Goal: Task Accomplishment & Management: Use online tool/utility

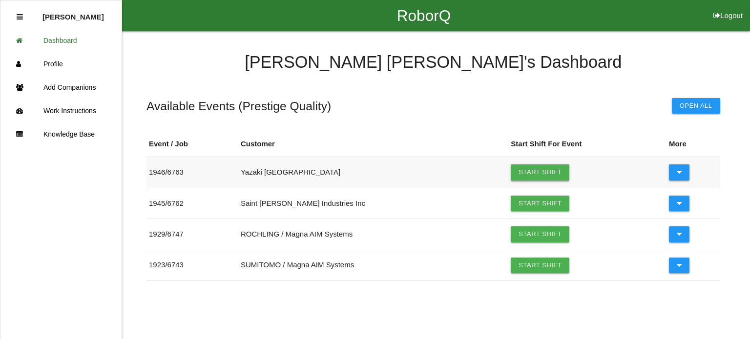
click at [534, 167] on link "Start Shift" at bounding box center [539, 172] width 59 height 16
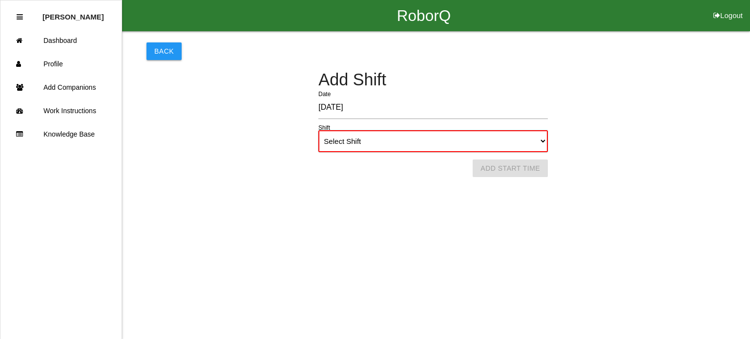
click at [546, 142] on select "Select Shift 1st Shift 2nd Shift 3rd Shift 4th Shift" at bounding box center [432, 141] width 229 height 22
select select "1"
click at [318, 130] on select "Select Shift 1st Shift 2nd Shift 3rd Shift 4th Shift" at bounding box center [432, 141] width 229 height 22
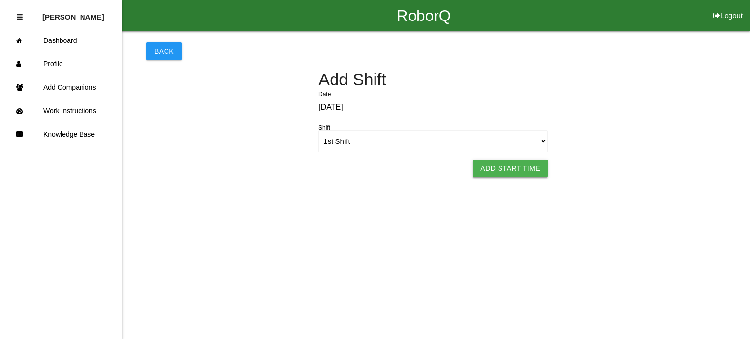
click at [512, 163] on button "Add Start Time" at bounding box center [509, 169] width 75 height 18
select select "8"
select select "59"
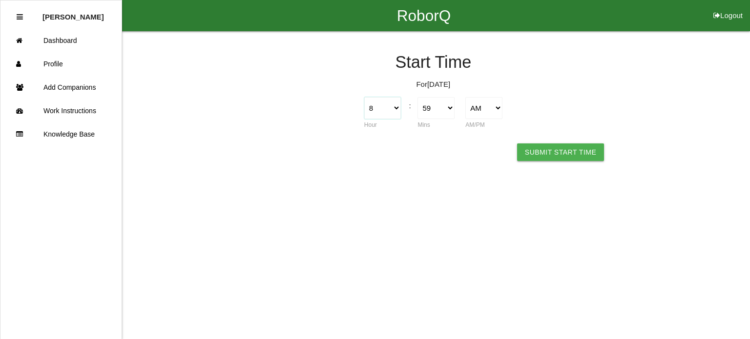
click at [391, 107] on select "1 2 3 4 5 6 7 8 9 10 11 12" at bounding box center [382, 108] width 37 height 22
select select "7"
click at [364, 97] on select "1 2 3 4 5 6 7 8 9 10 11 12" at bounding box center [382, 108] width 37 height 22
click at [447, 109] on select "00 01 02 03 04 05 06 07 08 09 10 11 12 13 14 15 16 17 18 19 20 21 22 23 24 25 2…" at bounding box center [435, 108] width 37 height 22
select select "15"
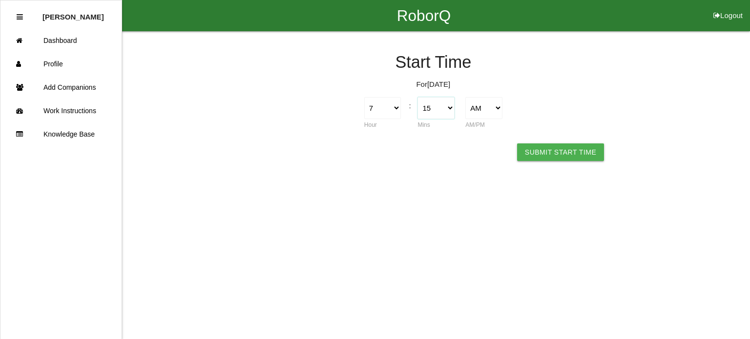
click at [417, 97] on select "00 01 02 03 04 05 06 07 08 09 10 11 12 13 14 15 16 17 18 19 20 21 22 23 24 25 2…" at bounding box center [435, 108] width 37 height 22
click at [578, 154] on button "Submit Start Time" at bounding box center [560, 152] width 87 height 18
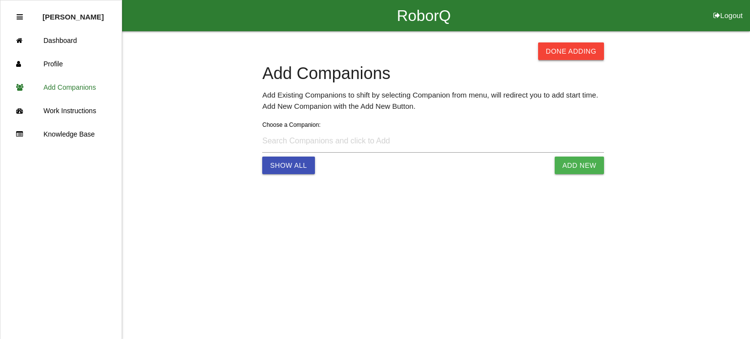
click at [576, 55] on button "Done Adding" at bounding box center [571, 51] width 66 height 18
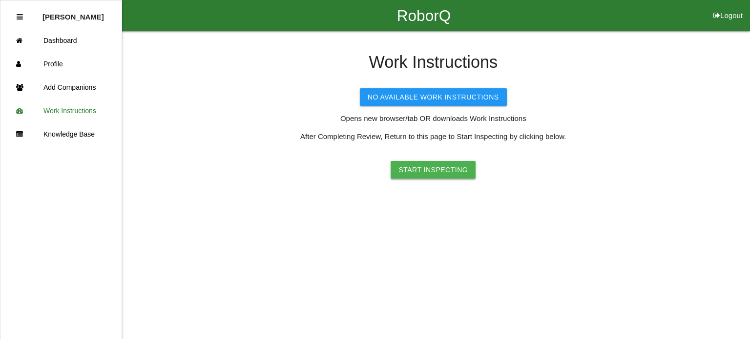
click at [430, 163] on button "Start Inspecting" at bounding box center [432, 170] width 85 height 18
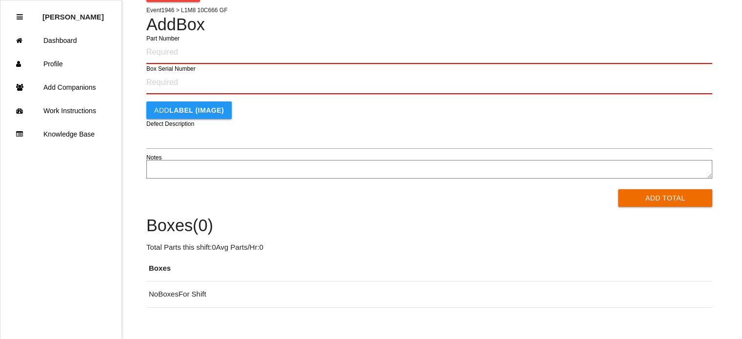
scroll to position [42, 0]
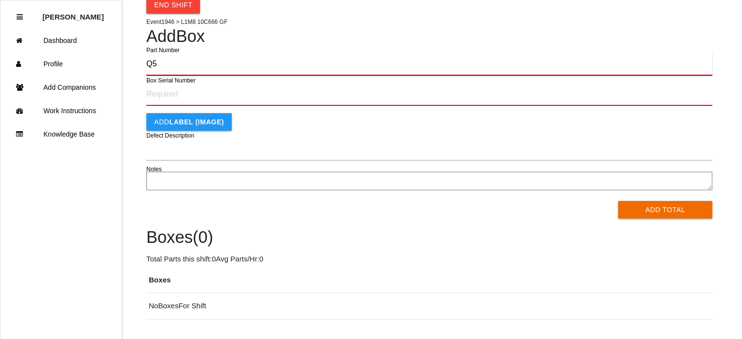
type input "Q5"
click at [618, 201] on button "Add Total" at bounding box center [665, 210] width 94 height 18
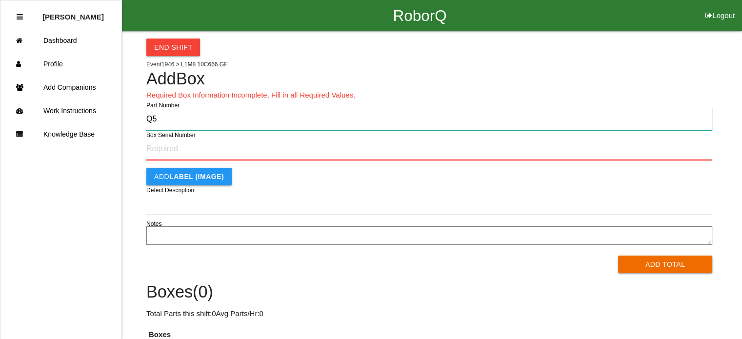
click at [226, 122] on input "Q5" at bounding box center [429, 119] width 566 height 22
type input "PL1M8-10C666-GF"
click at [618, 256] on button "Add Total" at bounding box center [665, 265] width 94 height 18
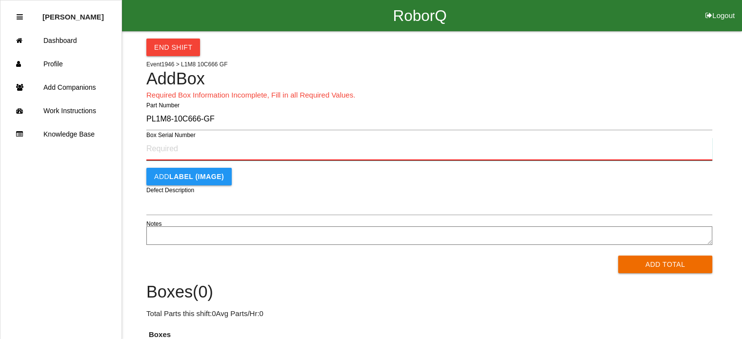
click at [183, 158] on input "Box Serial Number" at bounding box center [429, 149] width 566 height 23
type input "SF496455370"
click at [618, 256] on button "Add Total" at bounding box center [665, 265] width 94 height 18
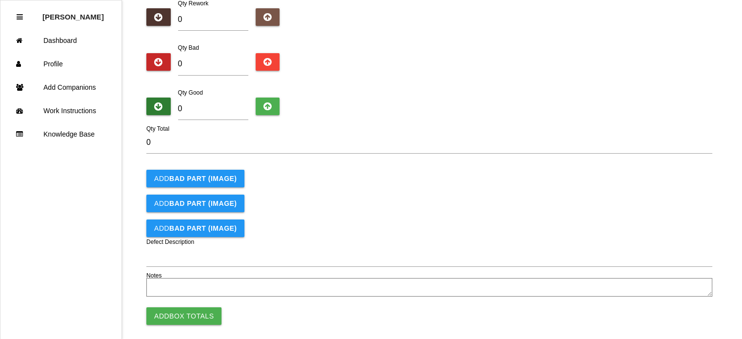
scroll to position [90, 0]
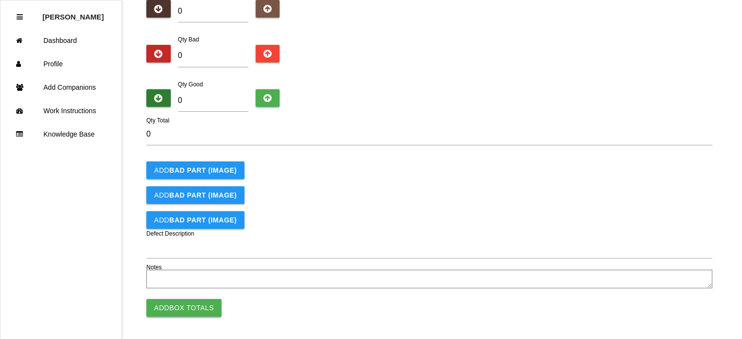
click at [201, 305] on button "Add Box Totals" at bounding box center [183, 308] width 75 height 18
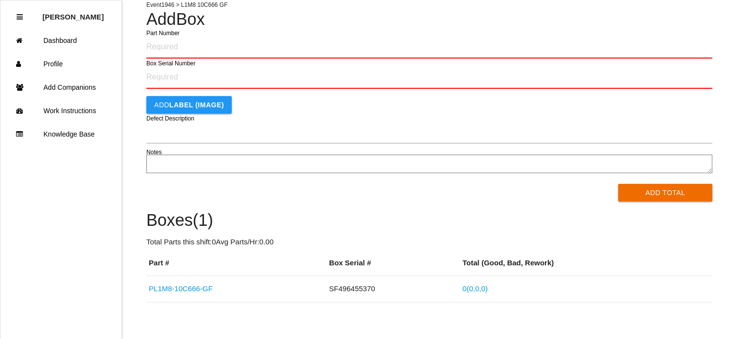
scroll to position [62, 0]
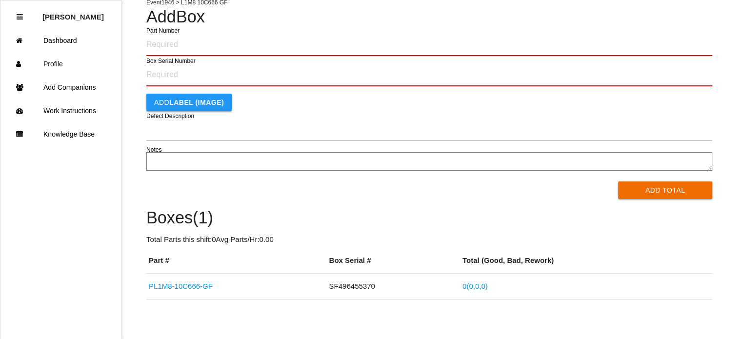
click at [172, 47] on input "Part Number" at bounding box center [429, 44] width 566 height 23
type input "CUH6025233000659L1M8 10C666 GF"
click at [618, 182] on button "Add Total" at bounding box center [665, 191] width 94 height 18
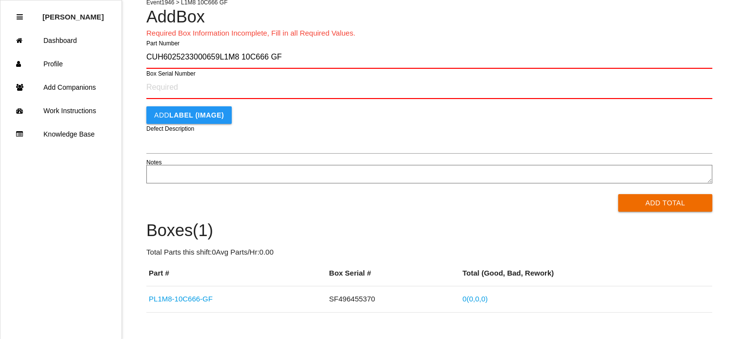
scroll to position [0, 0]
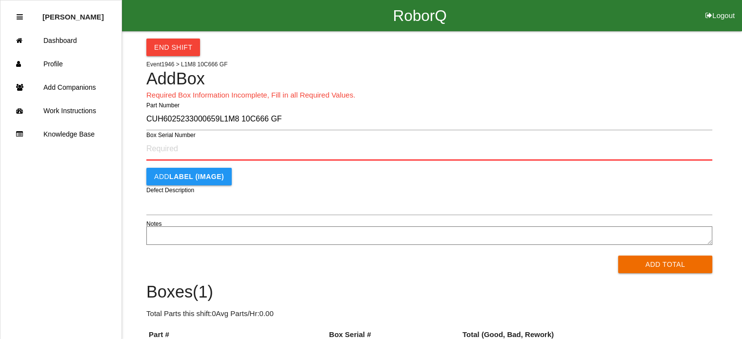
click at [300, 115] on input "CUH6025233000659L1M8 10C666 GF" at bounding box center [429, 119] width 566 height 22
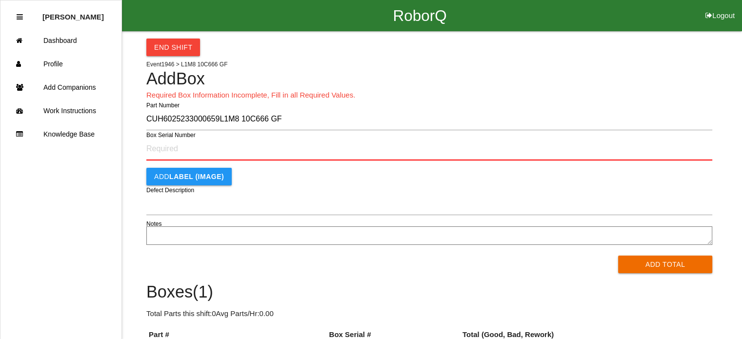
click at [300, 115] on input "CUH6025233000659L1M8 10C666 GF" at bounding box center [429, 119] width 566 height 22
click at [618, 256] on button "Add Total" at bounding box center [665, 265] width 94 height 18
type input "Q"
click at [618, 256] on button "Add Total" at bounding box center [665, 265] width 94 height 18
type input "PL1M8-10C666-GFSF497182000"
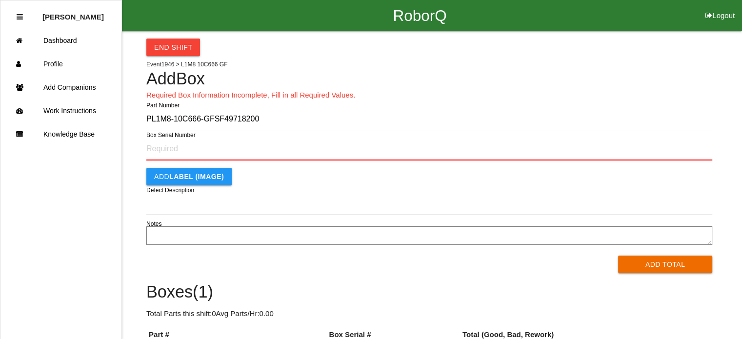
click at [618, 256] on button "Add Total" at bounding box center [665, 265] width 94 height 18
click at [234, 148] on input "Box Serial Number" at bounding box center [429, 149] width 566 height 23
type input "SF497182000"
click at [618, 256] on button "Add Total" at bounding box center [665, 265] width 94 height 18
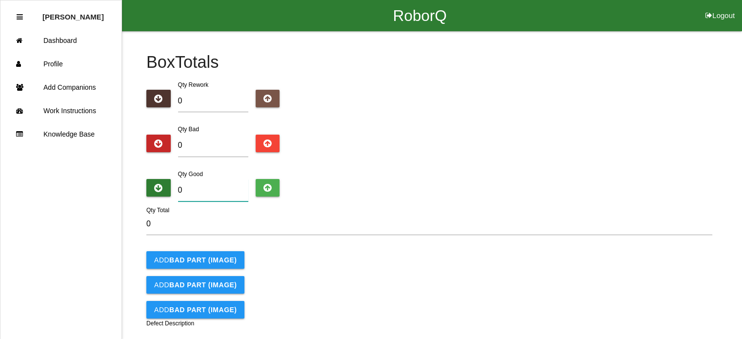
click at [193, 190] on input "0" at bounding box center [213, 190] width 70 height 22
type input "5"
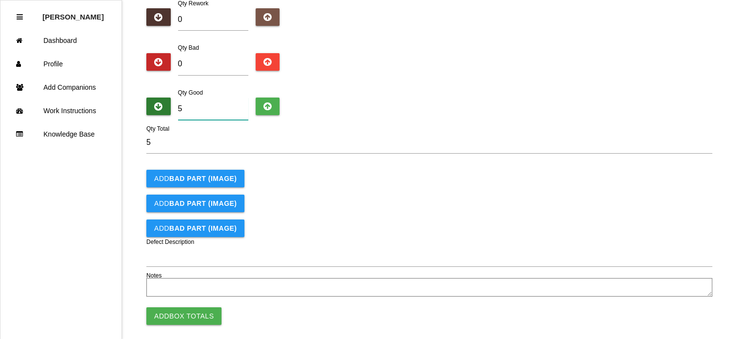
scroll to position [83, 0]
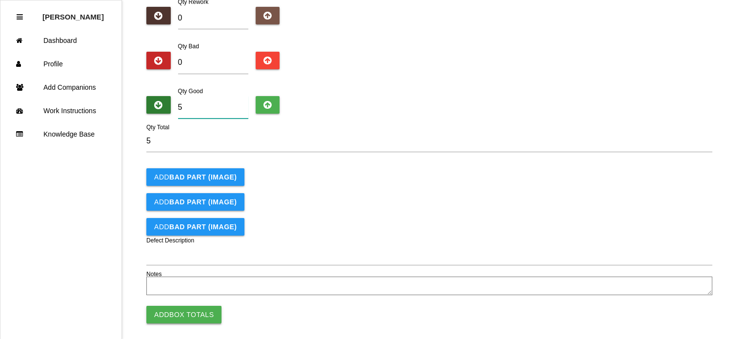
type input "5"
click at [212, 316] on button "Add Box Totals" at bounding box center [183, 315] width 75 height 18
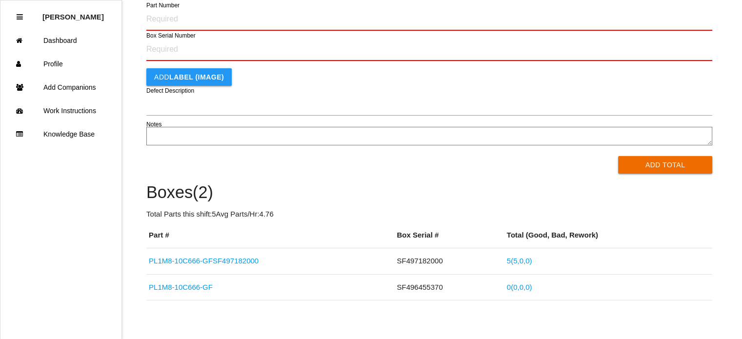
scroll to position [96, 0]
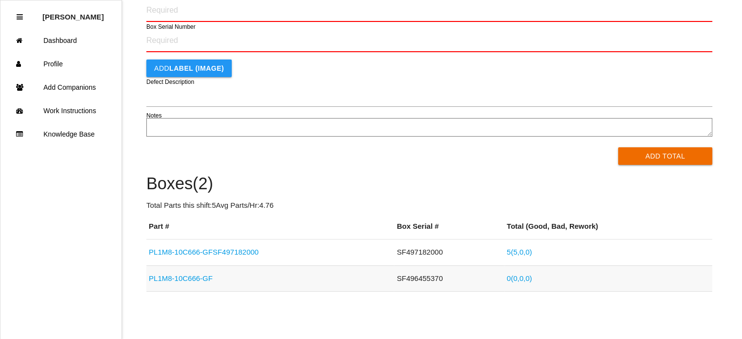
click at [181, 276] on link "PL1M8-10C666-GF" at bounding box center [181, 278] width 64 height 8
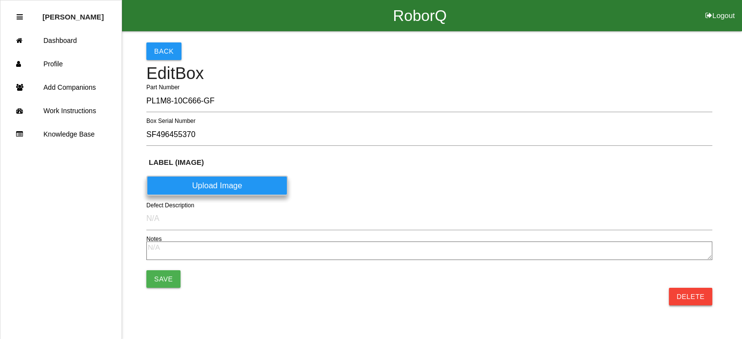
click at [688, 298] on button "Delete" at bounding box center [690, 297] width 43 height 18
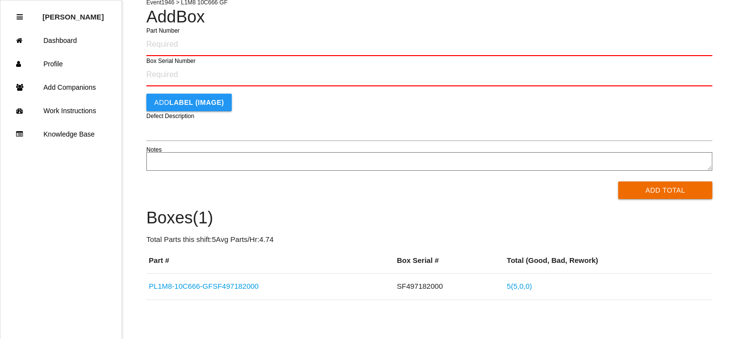
scroll to position [62, 0]
type input "PL1M8-10C666-GF"
click at [618, 181] on button "Add Total" at bounding box center [665, 190] width 94 height 18
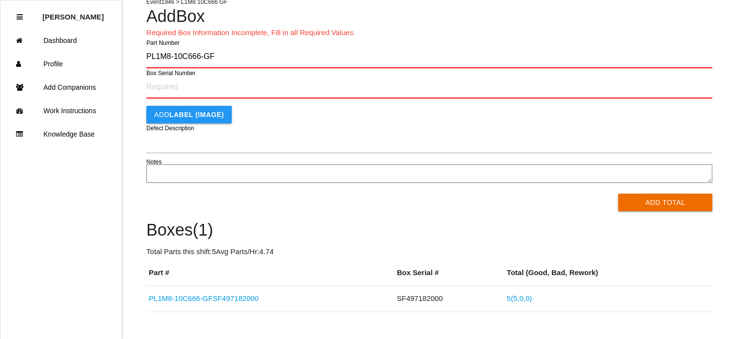
scroll to position [0, 0]
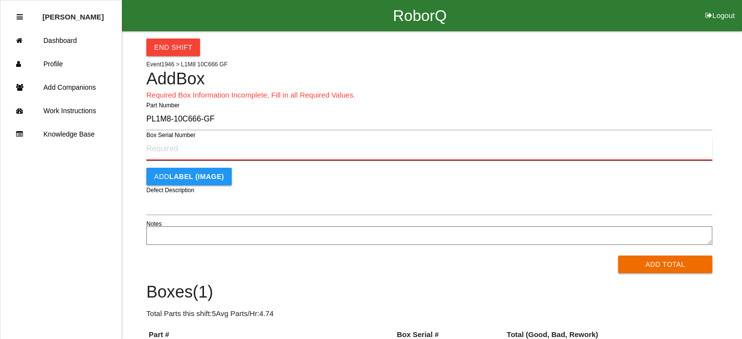
click at [260, 147] on input "Box Serial Number" at bounding box center [429, 149] width 566 height 23
type input "SF497182511"
click at [618, 256] on button "Add Total" at bounding box center [665, 265] width 94 height 18
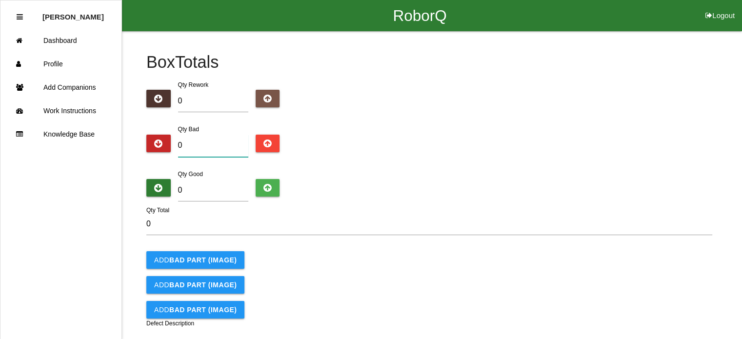
click at [189, 151] on input "0" at bounding box center [213, 146] width 70 height 22
type input "4"
click at [193, 188] on input "0" at bounding box center [213, 190] width 70 height 22
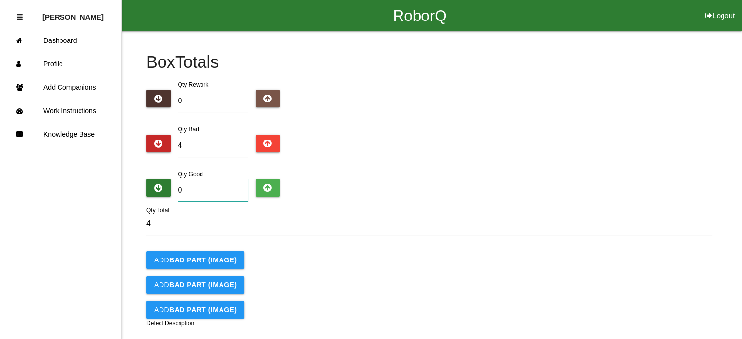
type input "1"
type input "5"
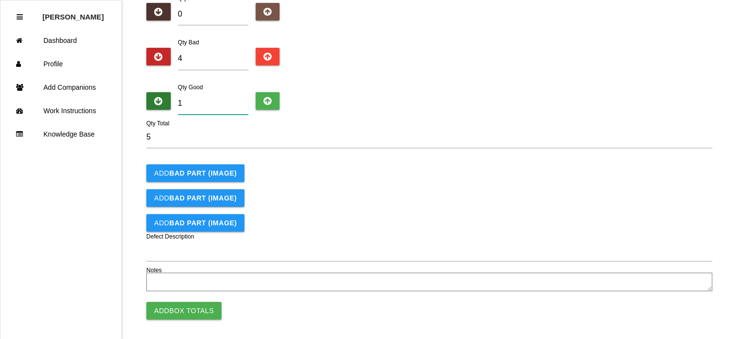
scroll to position [88, 0]
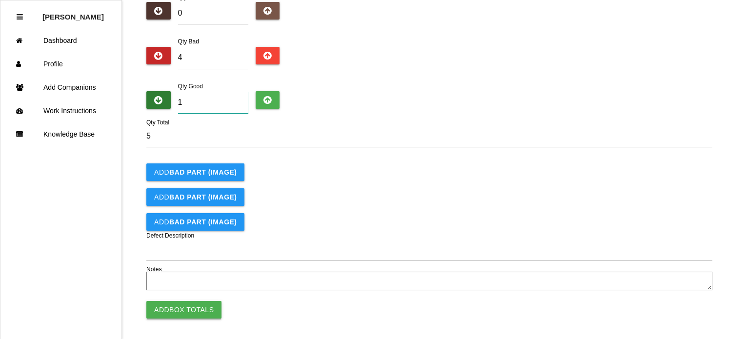
type input "1"
click at [193, 305] on button "Add Box Totals" at bounding box center [183, 310] width 75 height 18
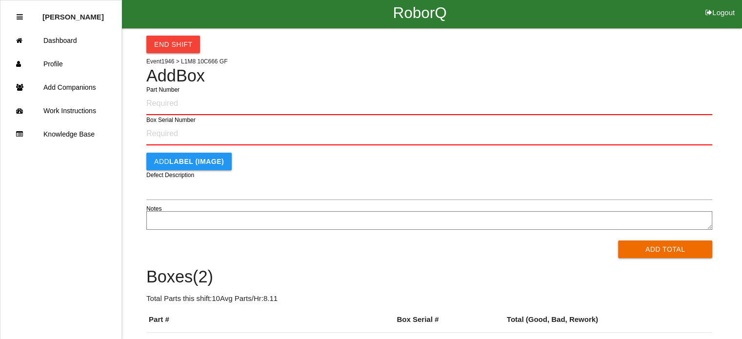
scroll to position [2, 0]
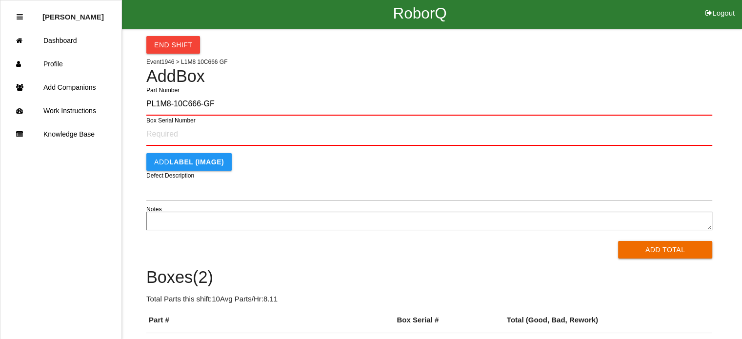
type input "PL1M8-10C666-GF"
click at [618, 241] on button "Add Total" at bounding box center [665, 250] width 94 height 18
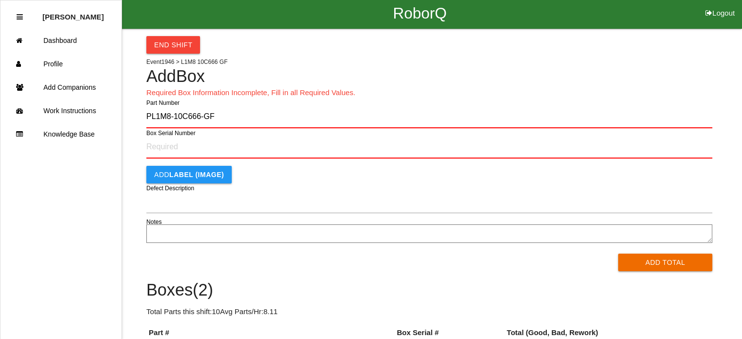
scroll to position [0, 0]
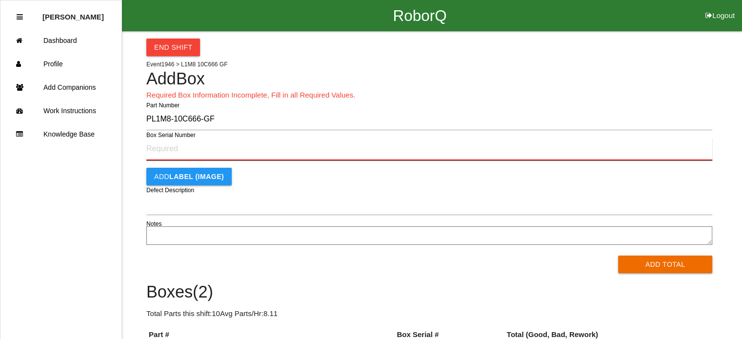
click at [191, 147] on input "Box Serial Number" at bounding box center [429, 149] width 566 height 23
type input "SF497182517"
click at [618, 256] on button "Add Total" at bounding box center [665, 265] width 94 height 18
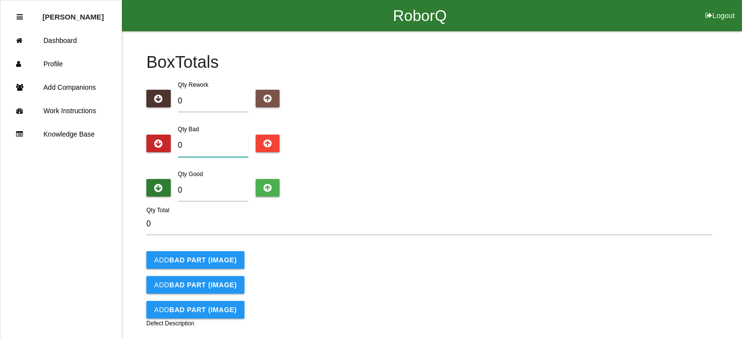
click at [221, 152] on input "0" at bounding box center [213, 146] width 70 height 22
type input "1"
click at [223, 191] on input "0" at bounding box center [213, 190] width 70 height 22
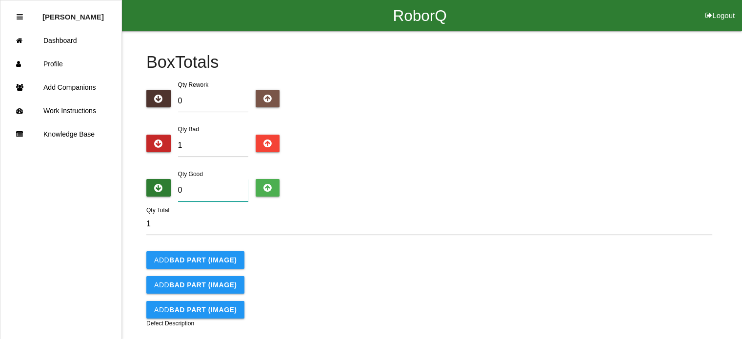
type input "5"
type input "6"
type input "0"
type input "1"
type input "4"
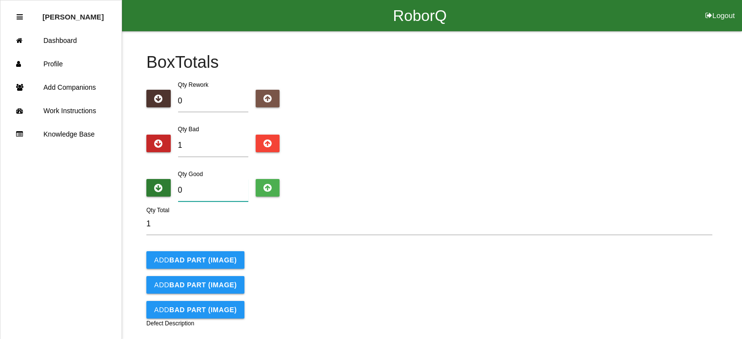
type input "5"
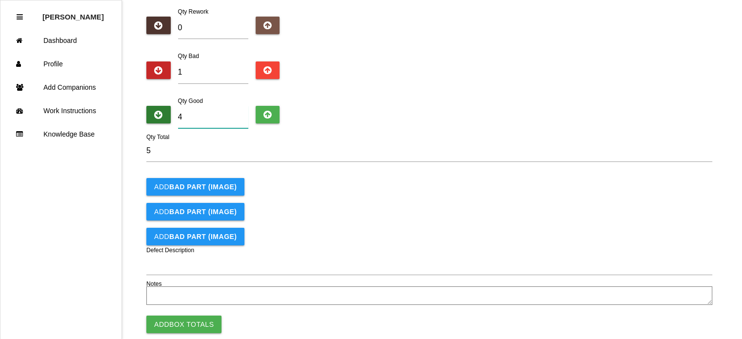
scroll to position [78, 0]
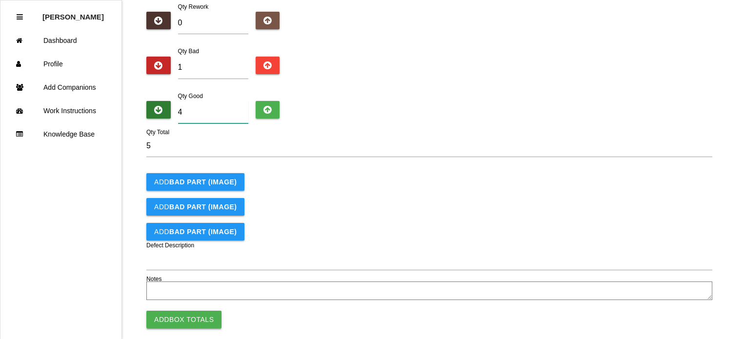
type input "4"
click at [203, 313] on button "Add Box Totals" at bounding box center [183, 320] width 75 height 18
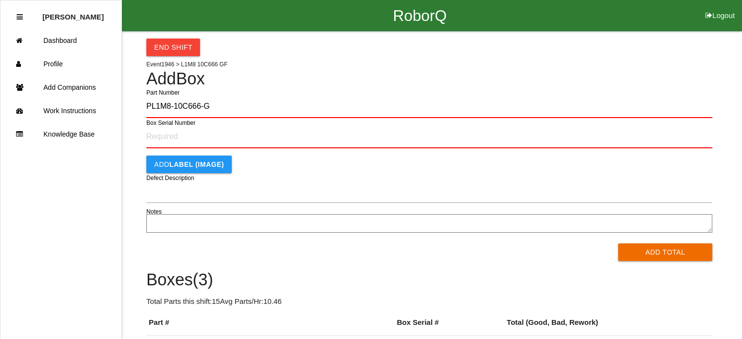
type input "PL1M8-10C666-GF"
click at [618, 243] on button "Add Total" at bounding box center [665, 252] width 94 height 18
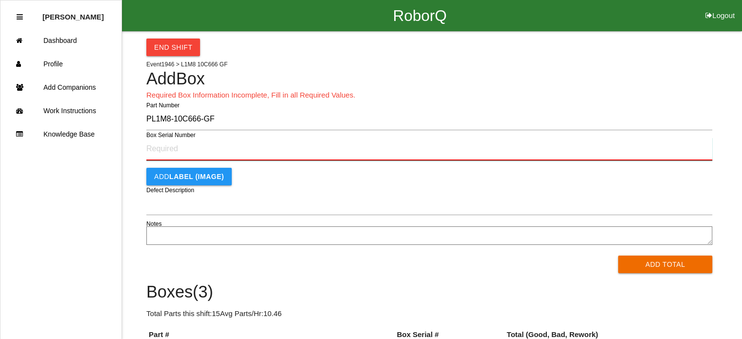
click at [199, 152] on input "Box Serial Number" at bounding box center [429, 149] width 566 height 23
type input "SF497182527"
click at [618, 256] on button "Add Total" at bounding box center [665, 265] width 94 height 18
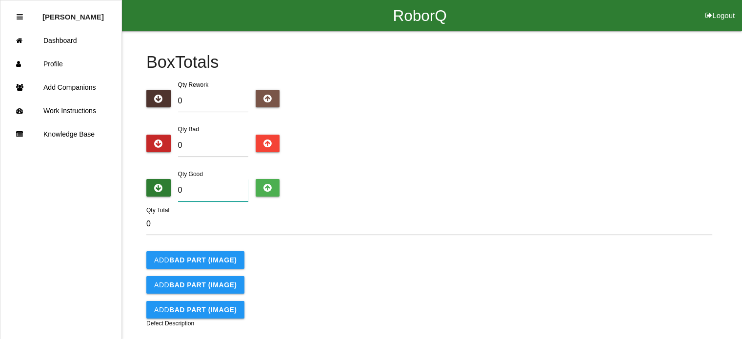
click at [198, 192] on input "0" at bounding box center [213, 190] width 70 height 22
type input "5"
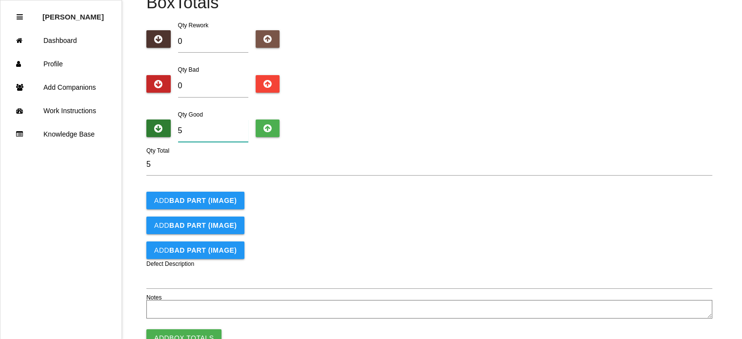
scroll to position [68, 0]
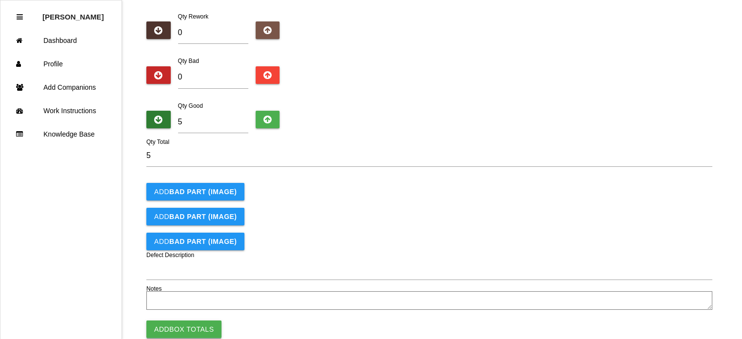
click at [194, 327] on button "Add Box Totals" at bounding box center [183, 330] width 75 height 18
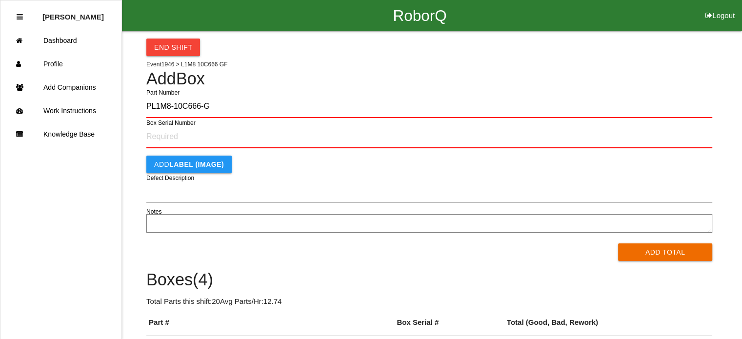
type input "PL1M8-10C666-GF"
click at [618, 243] on button "Add Total" at bounding box center [665, 252] width 94 height 18
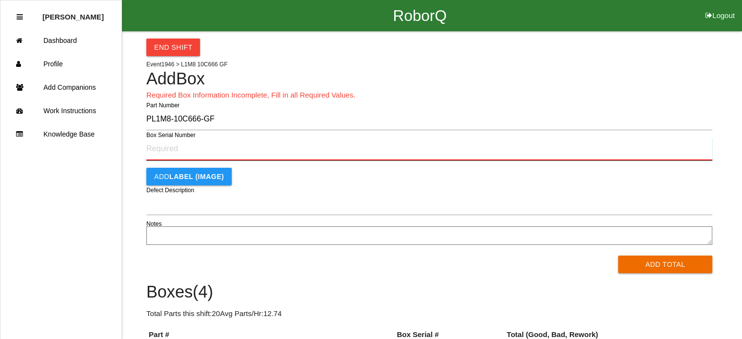
click at [166, 152] on input "Box Serial Number" at bounding box center [429, 149] width 566 height 23
type input "SF497182533"
click at [618, 256] on button "Add Total" at bounding box center [665, 265] width 94 height 18
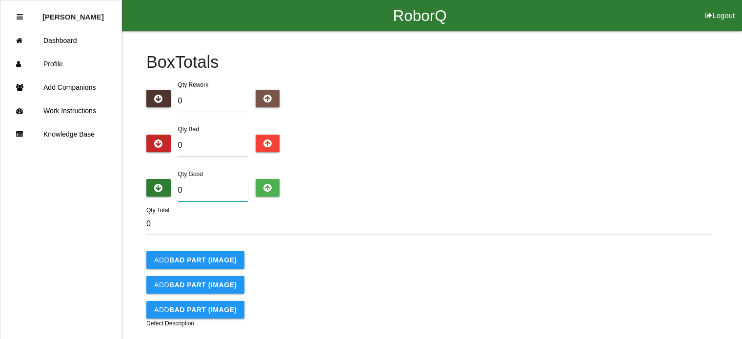
click at [215, 192] on input "0" at bounding box center [213, 190] width 70 height 22
type input "5"
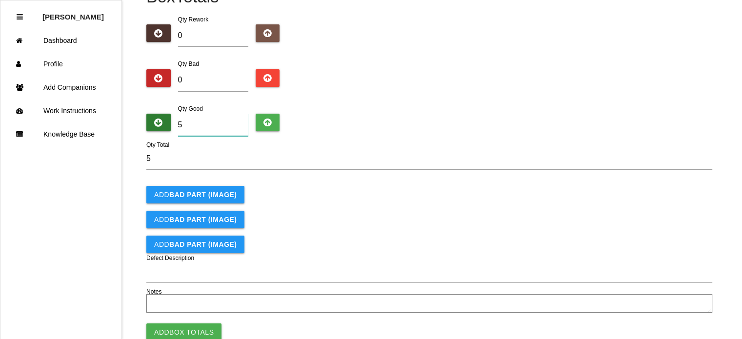
scroll to position [90, 0]
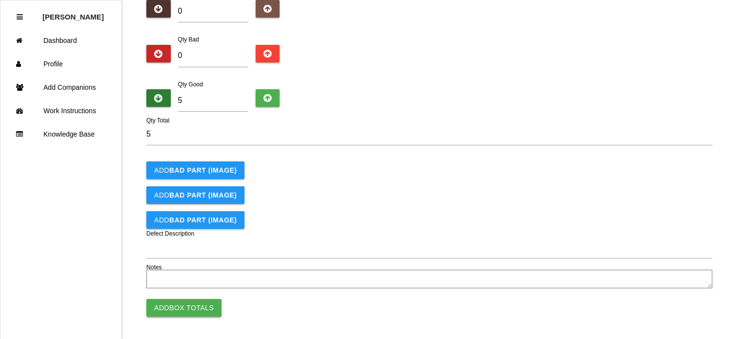
click at [187, 307] on button "Add Box Totals" at bounding box center [183, 308] width 75 height 18
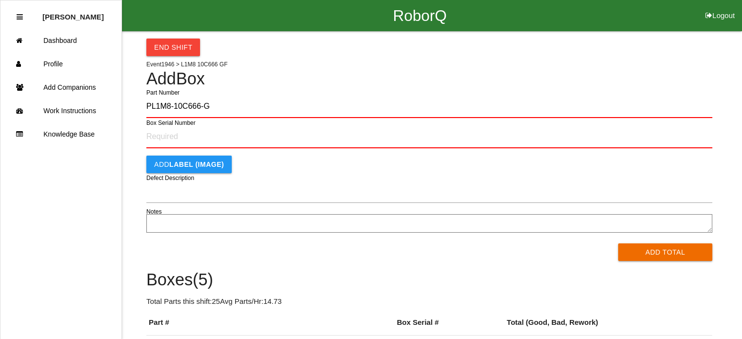
type input "PL1M8-10C666-GF"
click at [618, 243] on button "Add Total" at bounding box center [665, 252] width 94 height 18
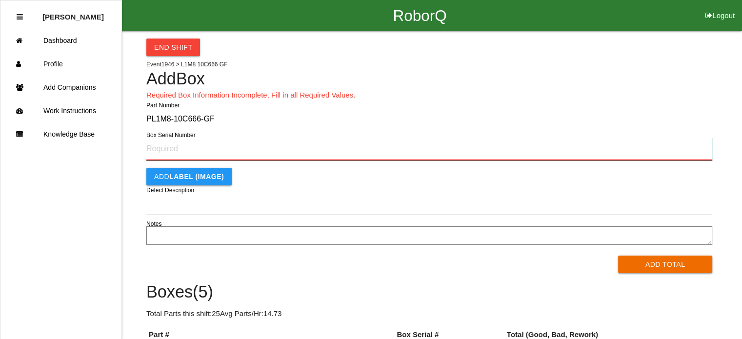
click at [175, 144] on input "Box Serial Number" at bounding box center [429, 149] width 566 height 23
type input "SF497182540"
click at [618, 256] on button "Add Total" at bounding box center [665, 265] width 94 height 18
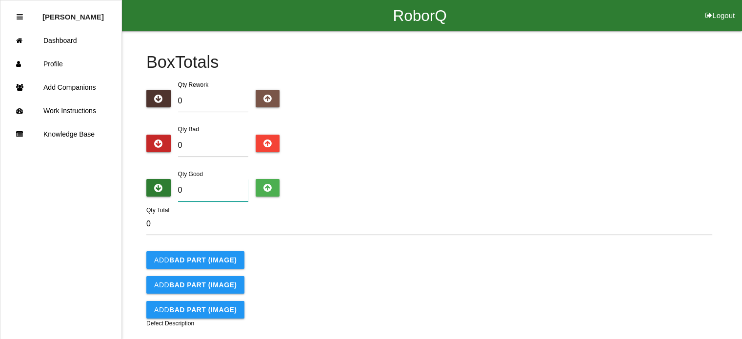
click at [192, 187] on input "0" at bounding box center [213, 190] width 70 height 22
type input "5"
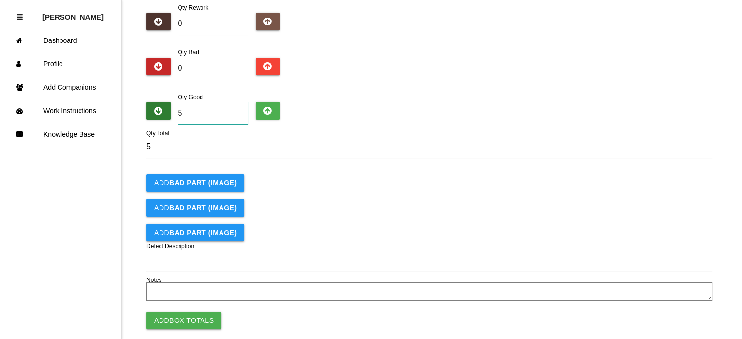
scroll to position [78, 0]
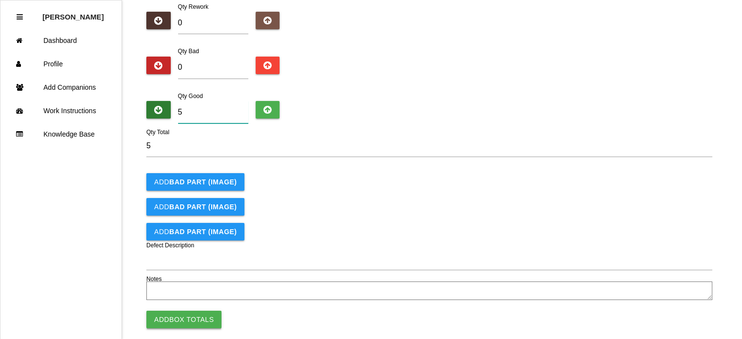
type input "5"
click at [189, 312] on button "Add Box Totals" at bounding box center [183, 320] width 75 height 18
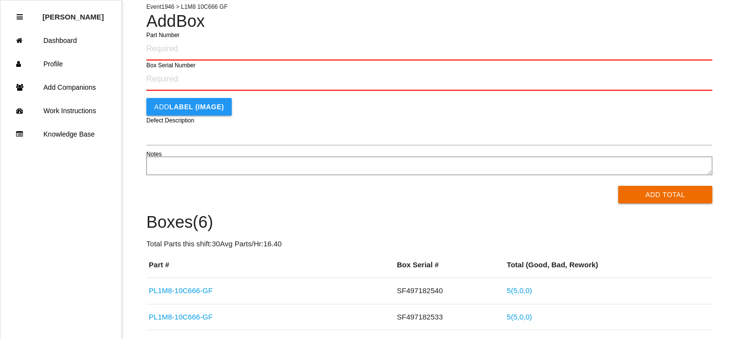
scroll to position [18, 0]
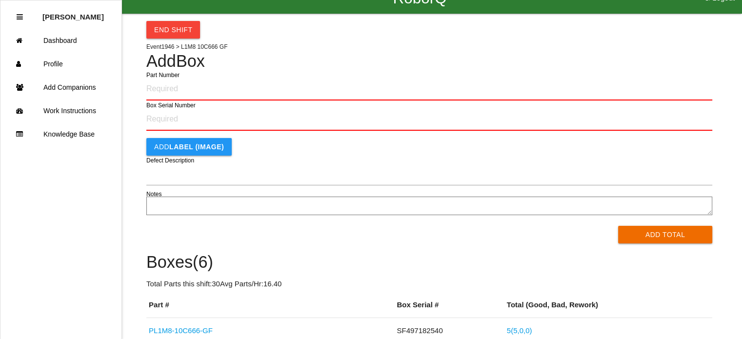
click at [180, 87] on input "Part Number" at bounding box center [429, 89] width 566 height 23
type input "PL1M8-10C666-GF"
click at [618, 226] on button "Add Total" at bounding box center [665, 235] width 94 height 18
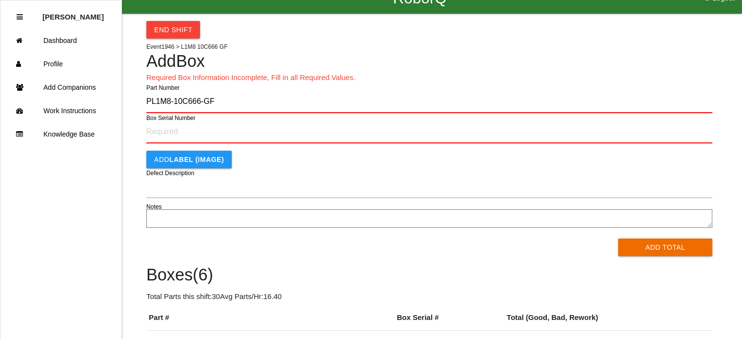
scroll to position [0, 0]
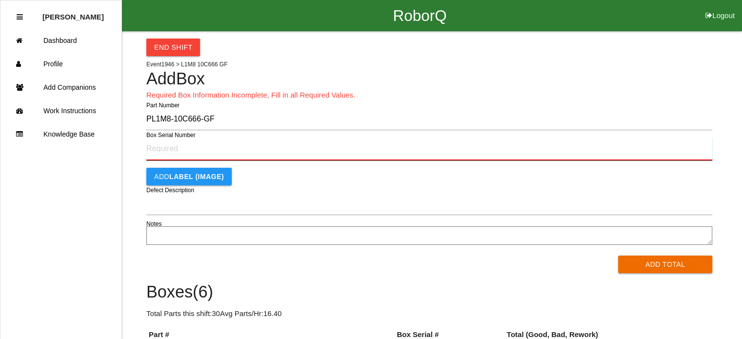
click at [170, 150] on input "Box Serial Number" at bounding box center [429, 149] width 566 height 23
type input "SF497182544"
click at [618, 256] on button "Add Total" at bounding box center [665, 265] width 94 height 18
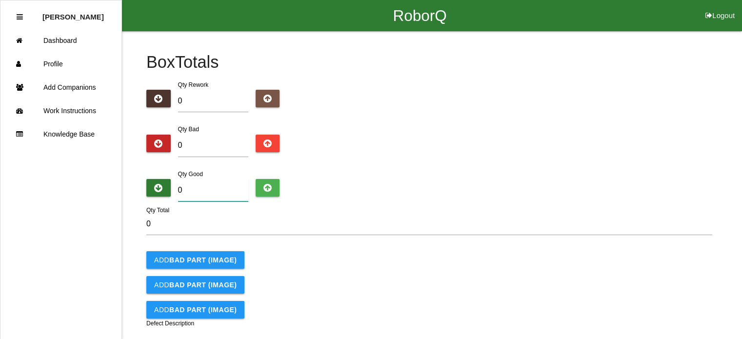
click at [186, 193] on input "0" at bounding box center [213, 190] width 70 height 22
type input "5"
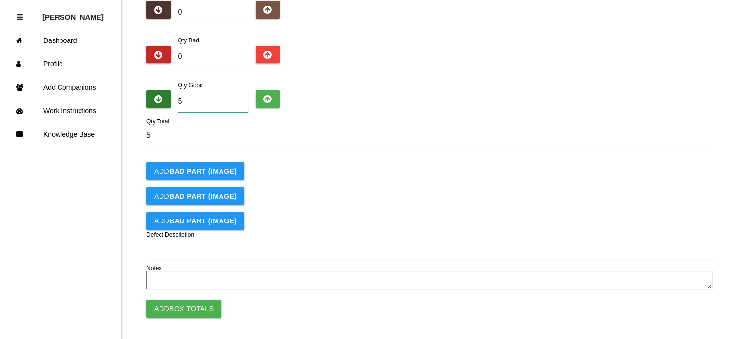
scroll to position [90, 0]
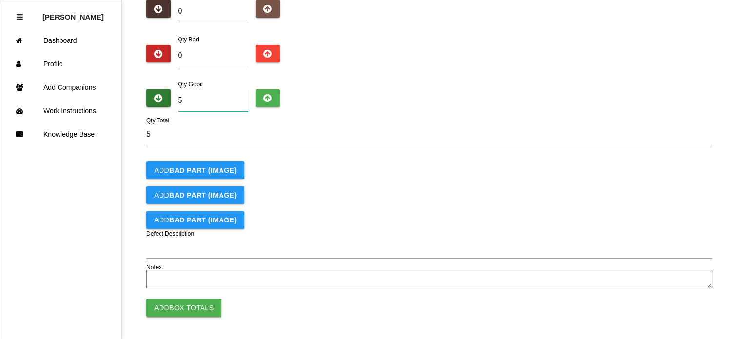
type input "5"
click at [172, 304] on button "Add Box Totals" at bounding box center [183, 308] width 75 height 18
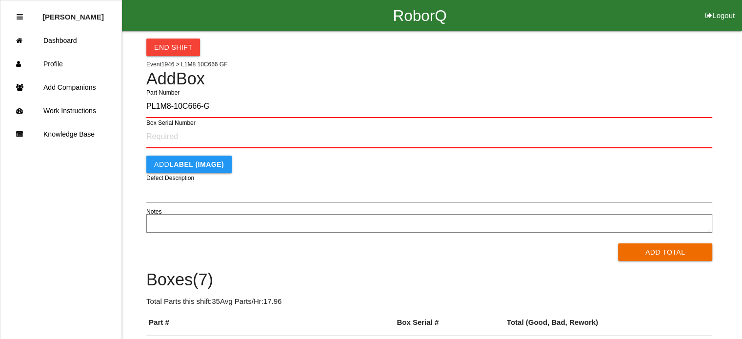
type input "PL1M8-10C666-GF"
click at [618, 243] on button "Add Total" at bounding box center [665, 252] width 94 height 18
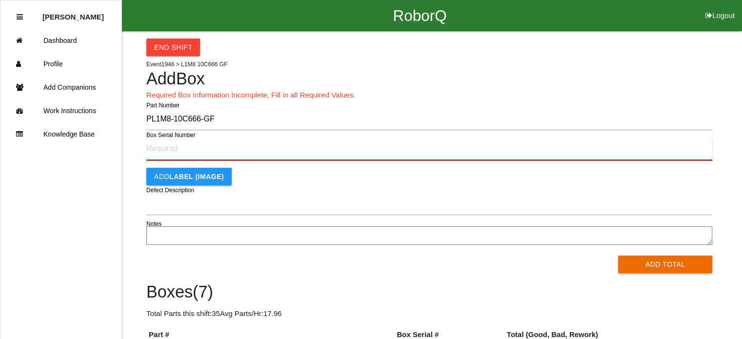
click at [175, 153] on input "Box Serial Number" at bounding box center [429, 149] width 566 height 23
type input "SF497182546"
click at [618, 256] on button "Add Total" at bounding box center [665, 265] width 94 height 18
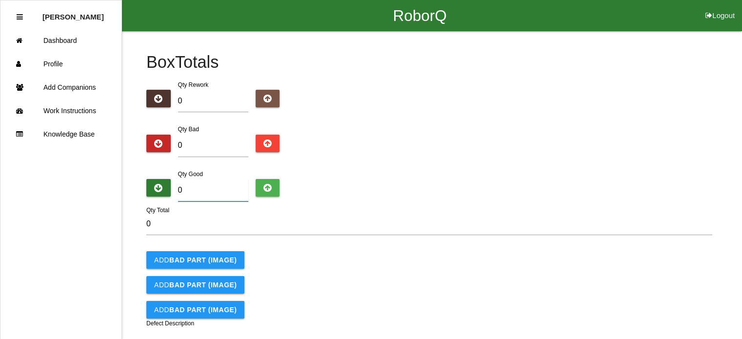
click at [202, 195] on input "0" at bounding box center [213, 190] width 70 height 22
type input "5"
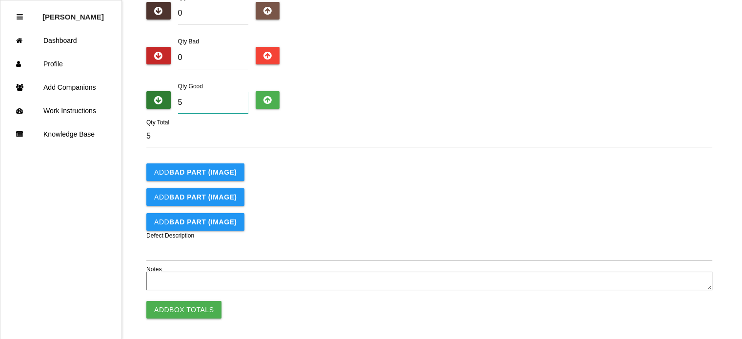
scroll to position [90, 0]
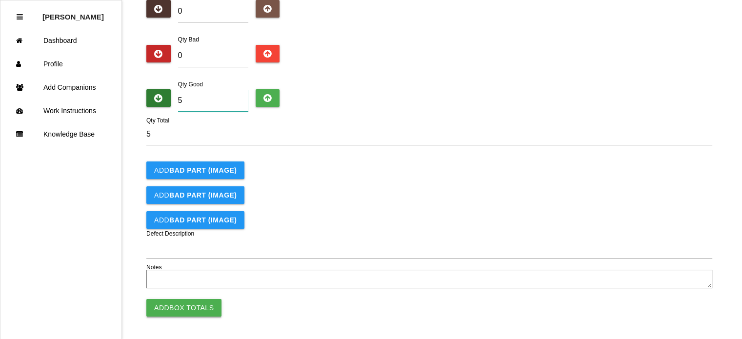
type input "5"
click at [189, 301] on button "Add Box Totals" at bounding box center [183, 308] width 75 height 18
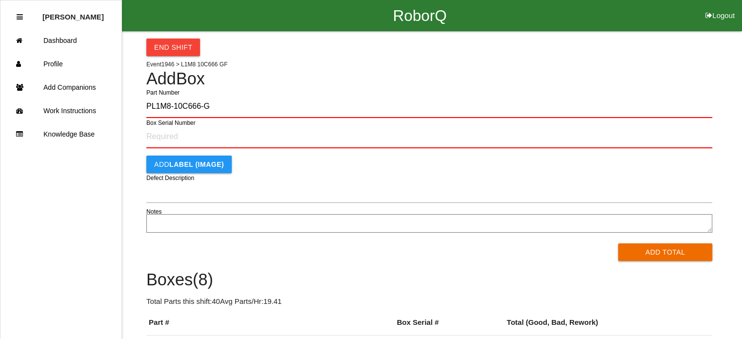
type input "PL1M8-10C666-GF"
click at [618, 243] on button "Add Total" at bounding box center [665, 252] width 94 height 18
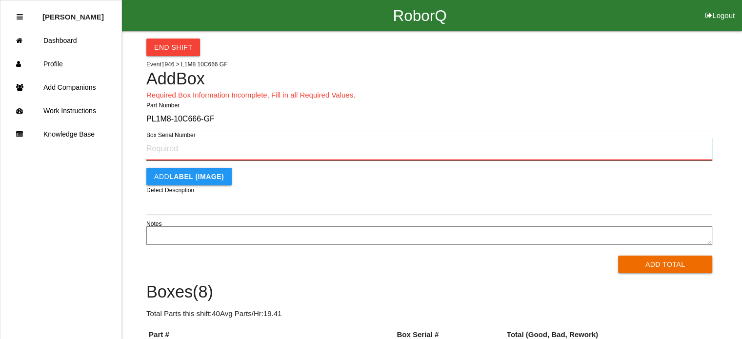
click at [171, 145] on input "Box Serial Number" at bounding box center [429, 149] width 566 height 23
type input "SF497182549"
click at [618, 256] on button "Add Total" at bounding box center [665, 265] width 94 height 18
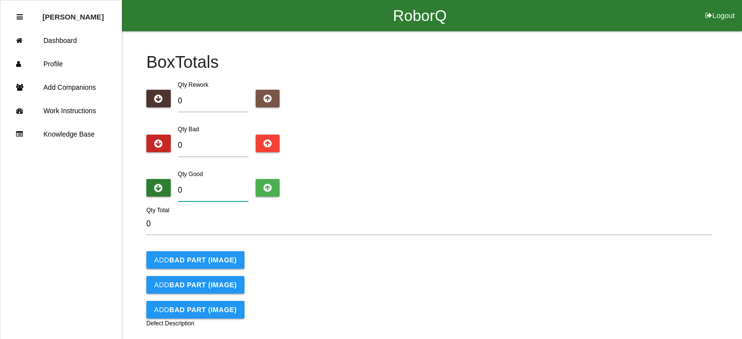
click at [195, 191] on input "0" at bounding box center [213, 190] width 70 height 22
type input "5"
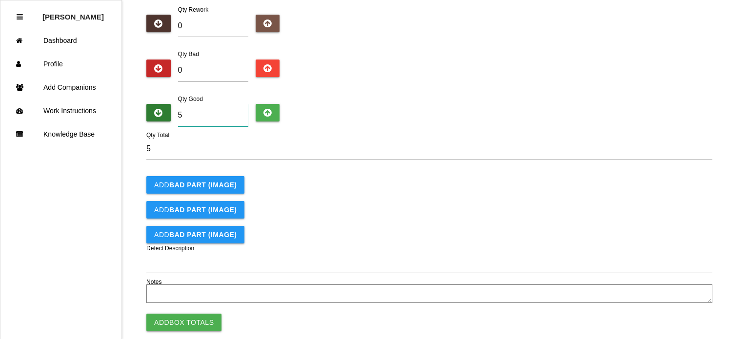
scroll to position [90, 0]
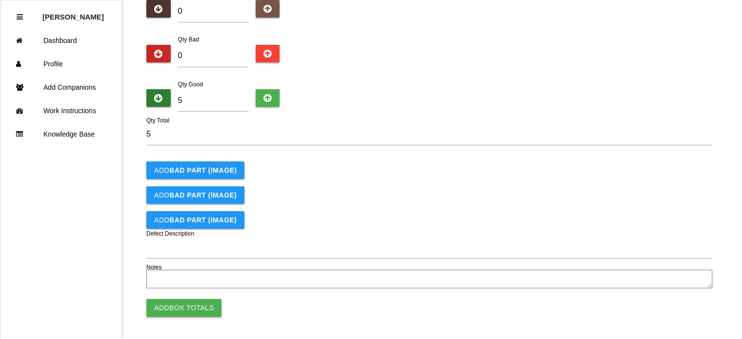
click at [188, 308] on button "Add Box Totals" at bounding box center [183, 308] width 75 height 18
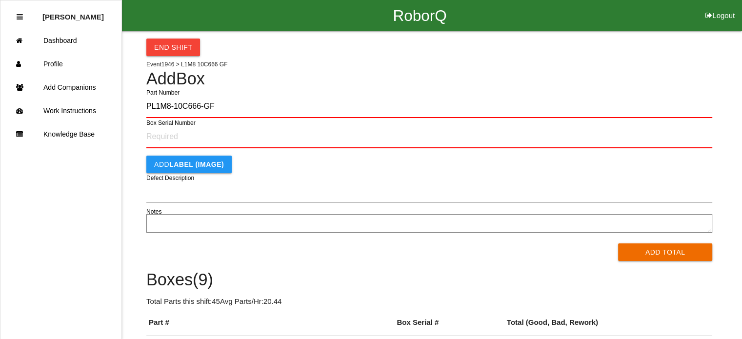
type input "PL1M8-10C666-GF"
click at [618, 243] on button "Add Total" at bounding box center [665, 252] width 94 height 18
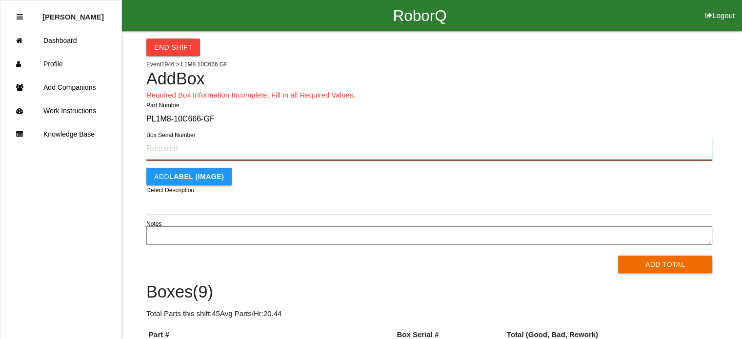
click at [166, 150] on input "Box Serial Number" at bounding box center [429, 149] width 566 height 23
type input "SF497183770"
click at [618, 256] on button "Add Total" at bounding box center [665, 265] width 94 height 18
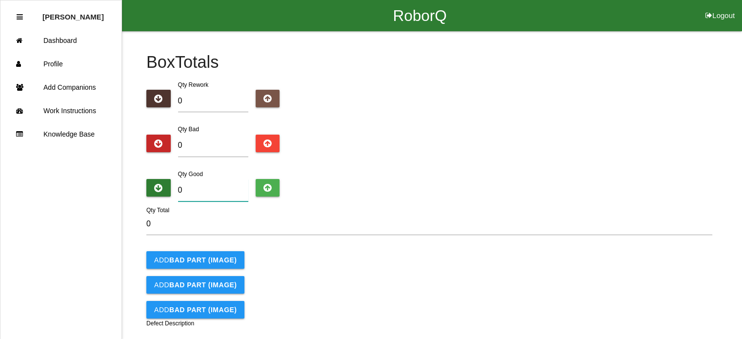
click at [209, 193] on input "0" at bounding box center [213, 190] width 70 height 22
type input "5"
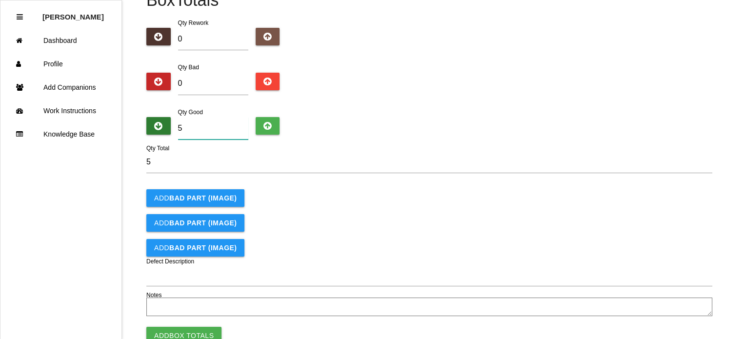
scroll to position [62, 0]
type input "5"
click at [186, 330] on button "Add Box Totals" at bounding box center [183, 335] width 75 height 18
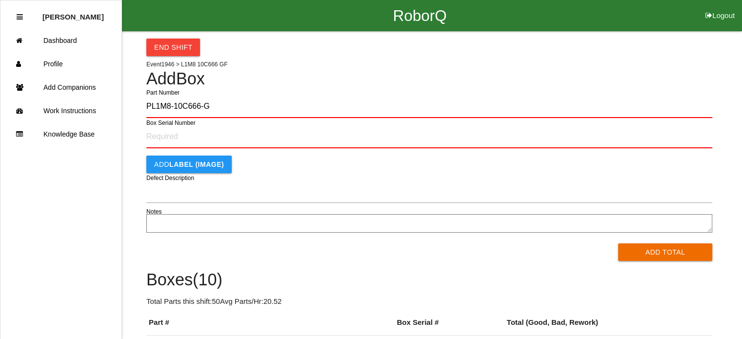
type input "PL1M8-10C666-GF"
click at [618, 243] on button "Add Total" at bounding box center [665, 252] width 94 height 18
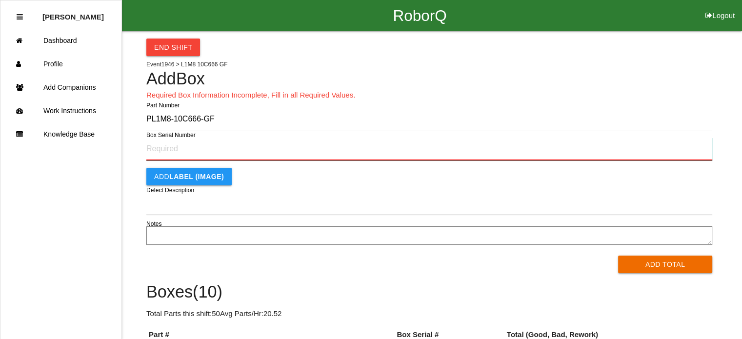
click at [199, 142] on input "Box Serial Number" at bounding box center [429, 149] width 566 height 23
type input "SF497183771"
click at [618, 256] on button "Add Total" at bounding box center [665, 265] width 94 height 18
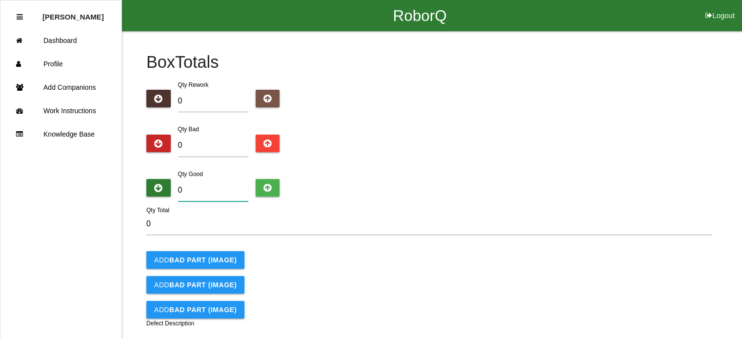
click at [203, 189] on input "0" at bounding box center [213, 190] width 70 height 22
type input "4"
type input "0"
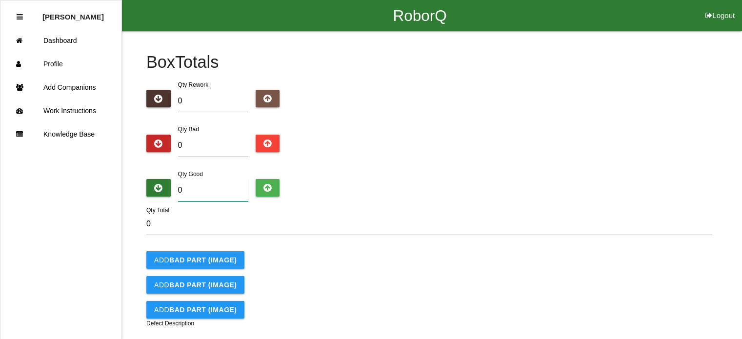
type input "5"
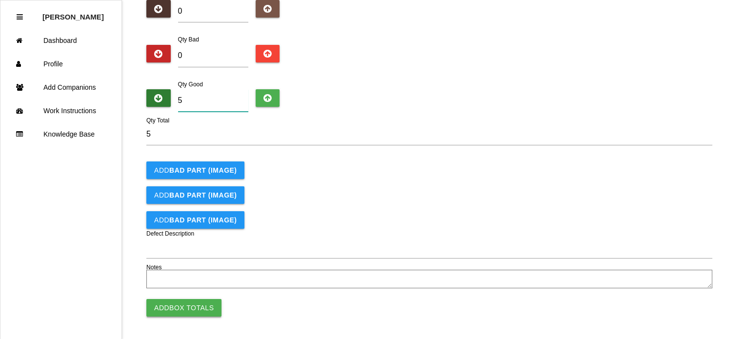
type input "5"
click at [183, 311] on button "Add Box Totals" at bounding box center [183, 308] width 75 height 18
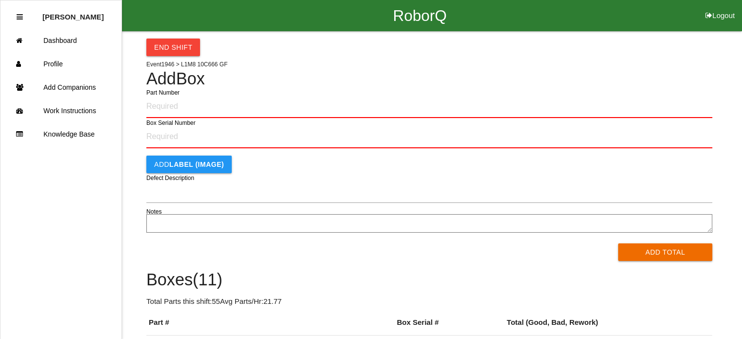
click at [166, 111] on input "Part Number" at bounding box center [429, 106] width 566 height 23
type input "PL1M8-10C666-GF"
click at [618, 243] on button "Add Total" at bounding box center [665, 252] width 94 height 18
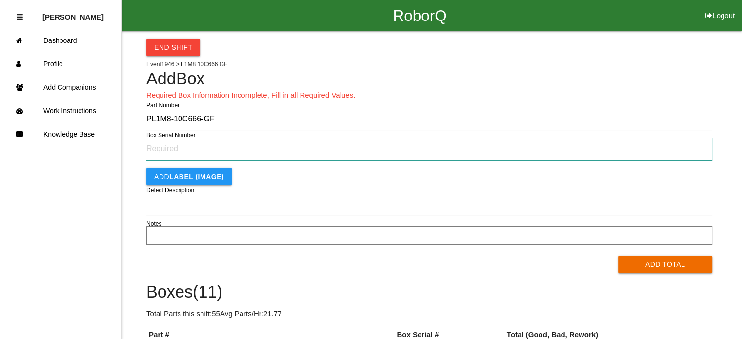
click at [178, 148] on input "Box Serial Number" at bounding box center [429, 149] width 566 height 23
type input "SF497183772"
click at [618, 256] on button "Add Total" at bounding box center [665, 265] width 94 height 18
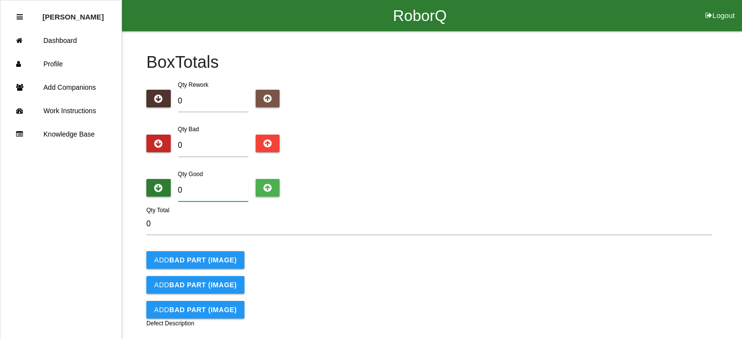
click at [186, 183] on input "0" at bounding box center [213, 190] width 70 height 22
type input "5"
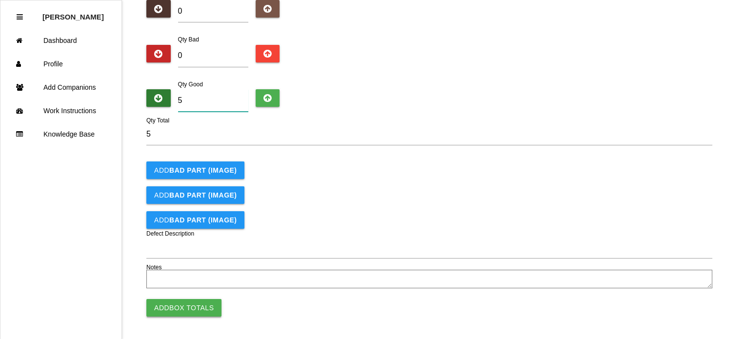
type input "5"
click at [181, 306] on button "Add Box Totals" at bounding box center [183, 308] width 75 height 18
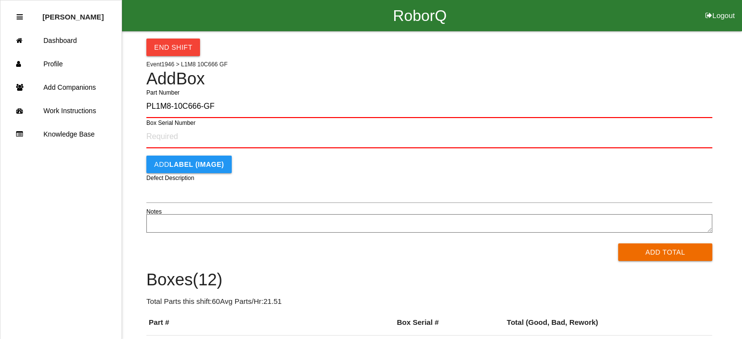
type input "PL1M8-10C666-GF"
click at [618, 243] on button "Add Total" at bounding box center [665, 252] width 94 height 18
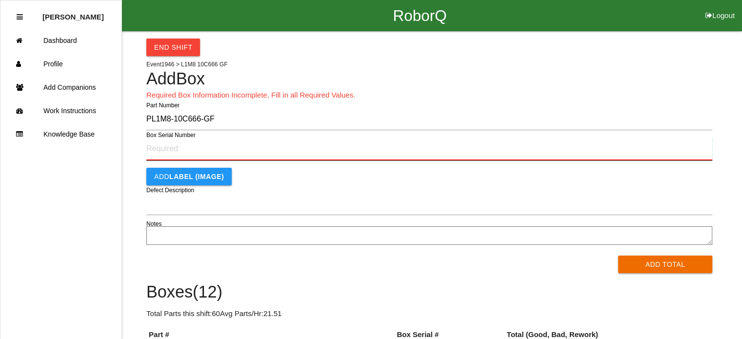
click at [174, 152] on input "Box Serial Number" at bounding box center [429, 149] width 566 height 23
type input "SF497184060"
click at [618, 256] on button "Add Total" at bounding box center [665, 265] width 94 height 18
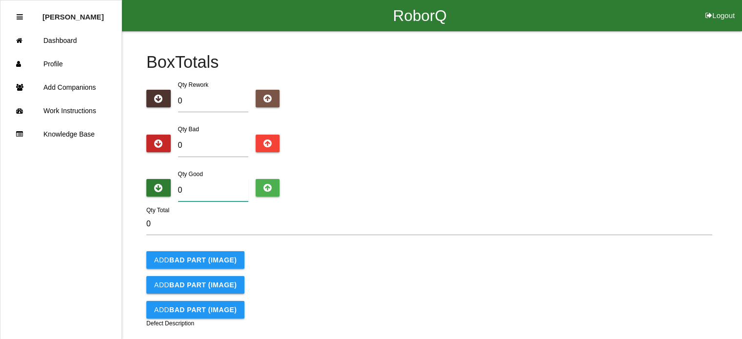
click at [193, 183] on input "0" at bounding box center [213, 190] width 70 height 22
type input "5"
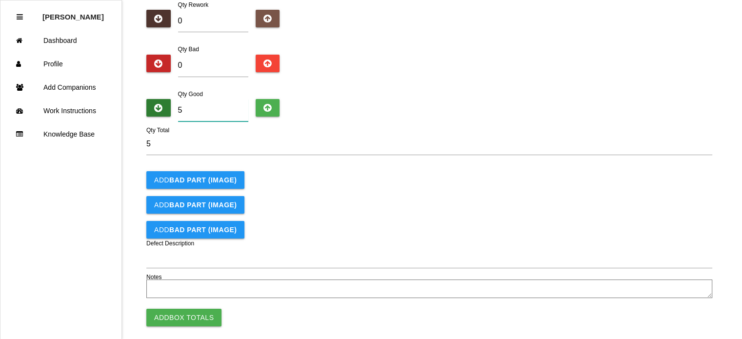
scroll to position [90, 0]
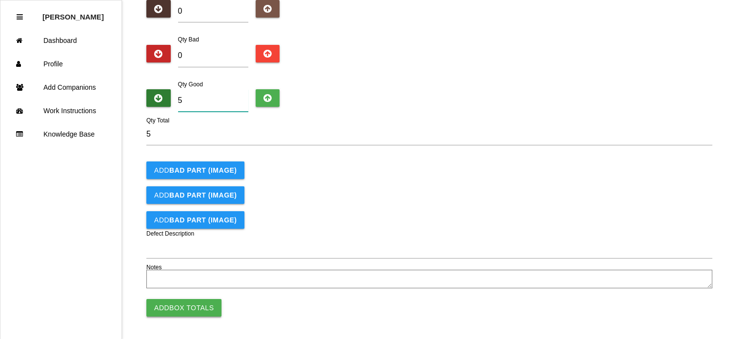
type input "5"
click at [178, 300] on button "Add Box Totals" at bounding box center [183, 308] width 75 height 18
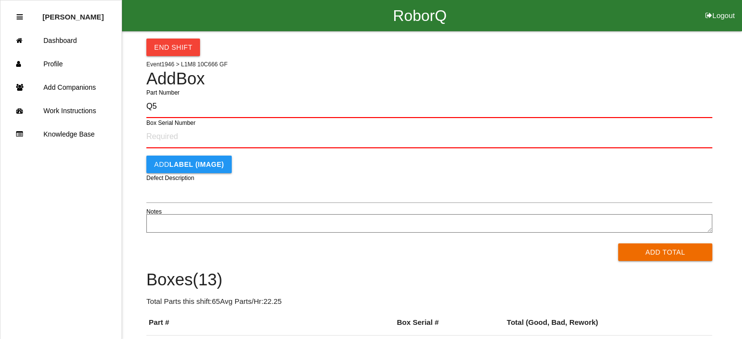
click at [618, 243] on button "Add Total" at bounding box center [665, 252] width 94 height 18
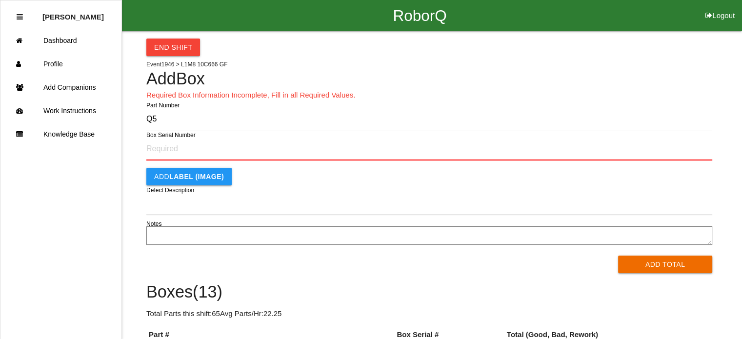
type input "Q"
click at [618, 256] on button "Add Total" at bounding box center [665, 265] width 94 height 18
type input "Q"
type input "PL1M8-10C666-GF"
click at [618, 256] on button "Add Total" at bounding box center [665, 265] width 94 height 18
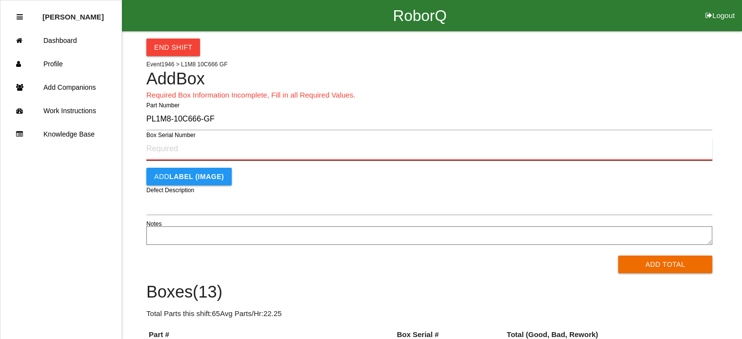
click at [173, 150] on input "Box Serial Number" at bounding box center [429, 149] width 566 height 23
type input "SF497184138"
click at [618, 256] on button "Add Total" at bounding box center [665, 265] width 94 height 18
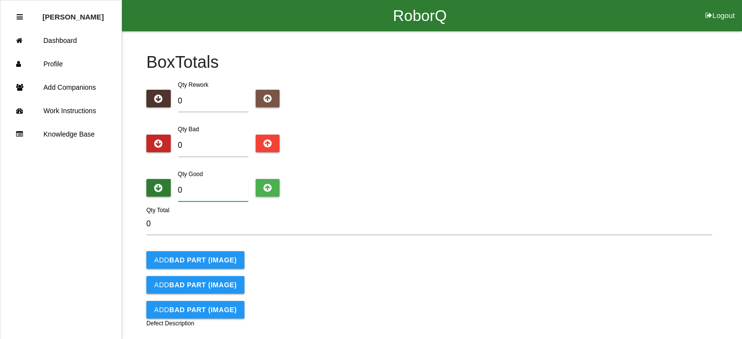
click at [183, 191] on input "0" at bounding box center [213, 190] width 70 height 22
type input "5"
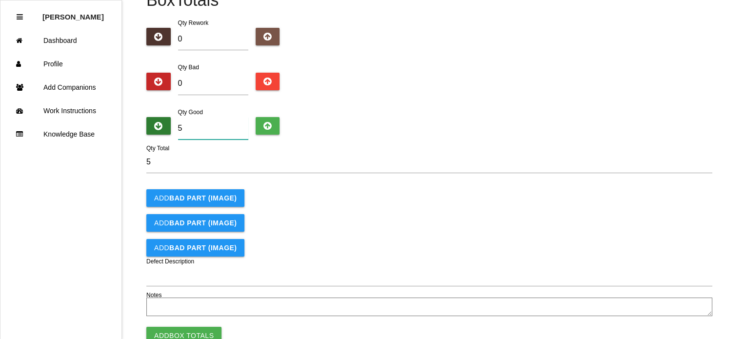
scroll to position [90, 0]
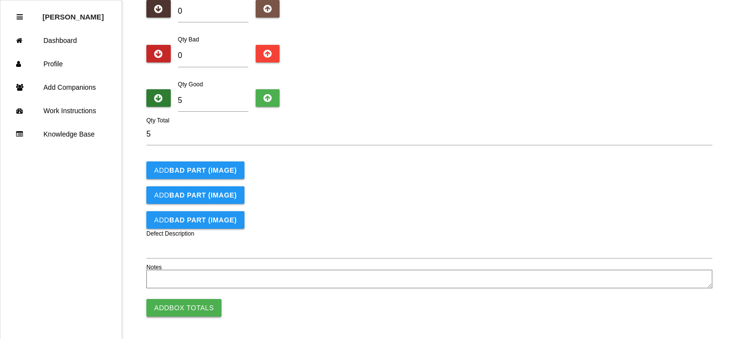
click at [177, 301] on button "Add Box Totals" at bounding box center [183, 308] width 75 height 18
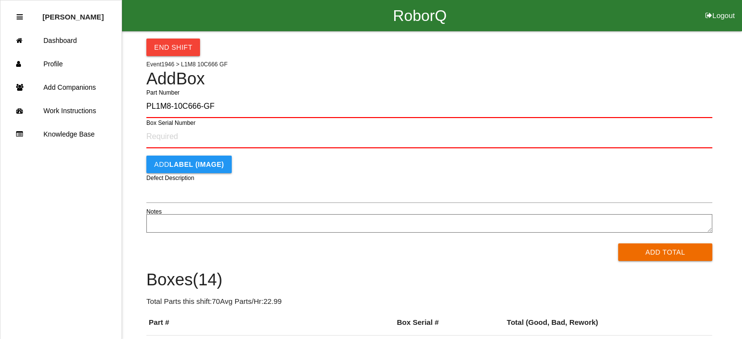
type input "PL1M8-10C666-GF"
click at [618, 243] on button "Add Total" at bounding box center [665, 252] width 94 height 18
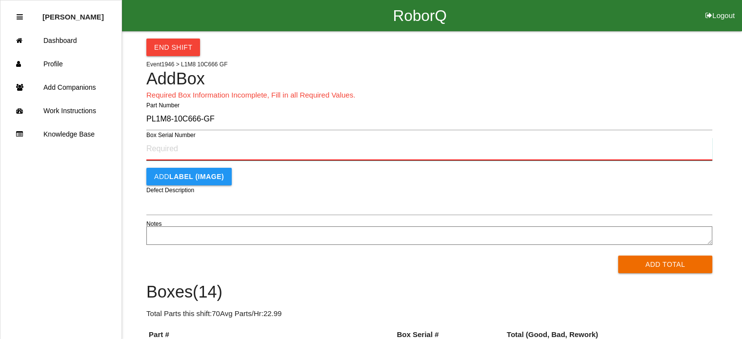
click at [185, 147] on input "Box Serial Number" at bounding box center [429, 149] width 566 height 23
type input "SF497184242"
click at [618, 256] on button "Add Total" at bounding box center [665, 265] width 94 height 18
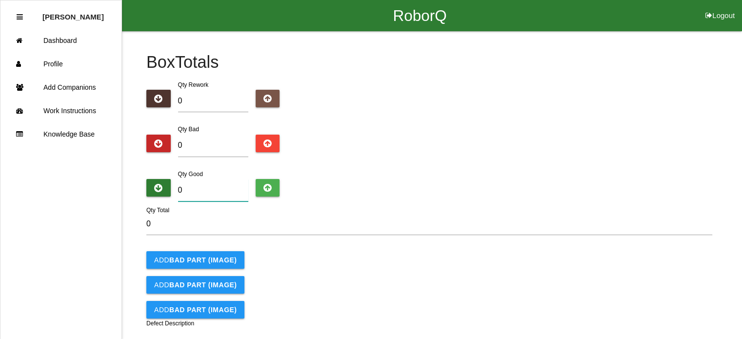
click at [202, 186] on input "0" at bounding box center [213, 190] width 70 height 22
type input "4"
click at [191, 146] on input "0" at bounding box center [213, 146] width 70 height 22
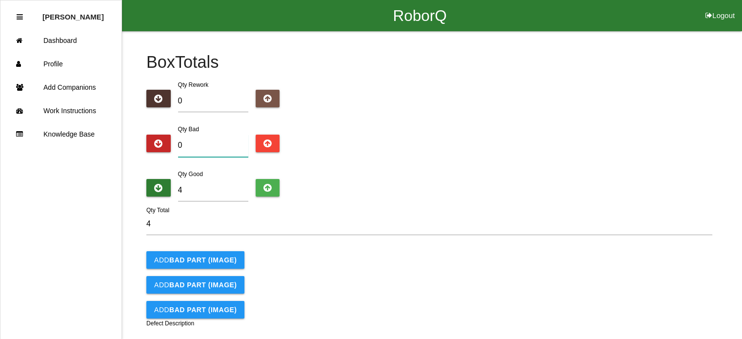
type input "1"
type input "5"
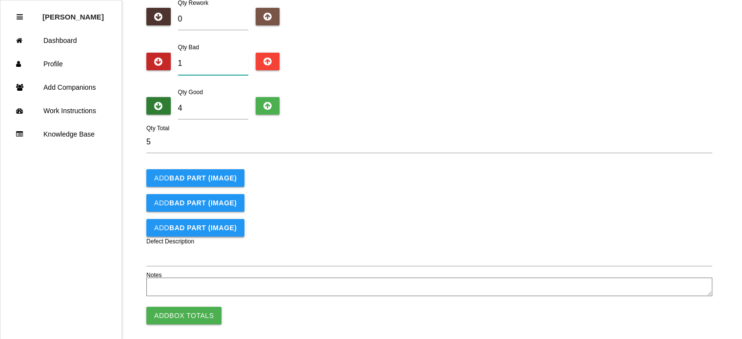
scroll to position [90, 0]
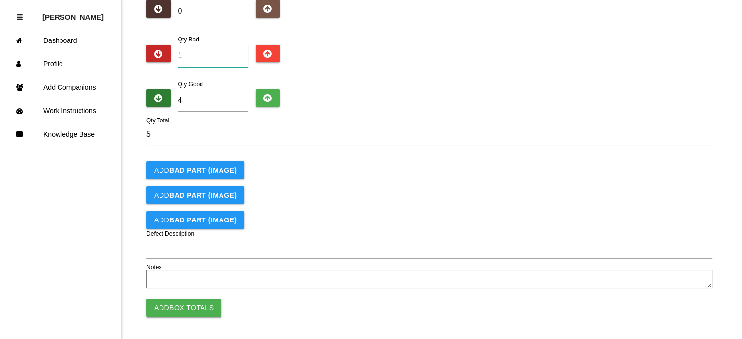
type input "1"
click at [192, 305] on button "Add Box Totals" at bounding box center [183, 308] width 75 height 18
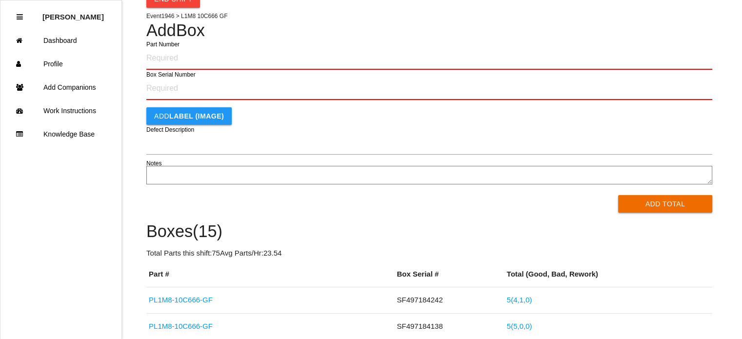
scroll to position [47, 0]
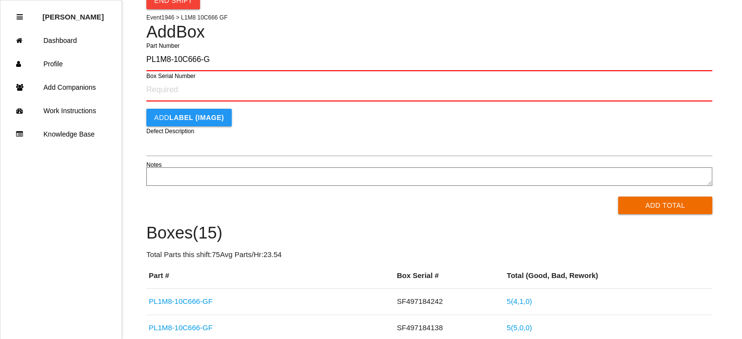
type input "PL1M8-10C666-GF"
click at [618, 197] on button "Add Total" at bounding box center [665, 206] width 94 height 18
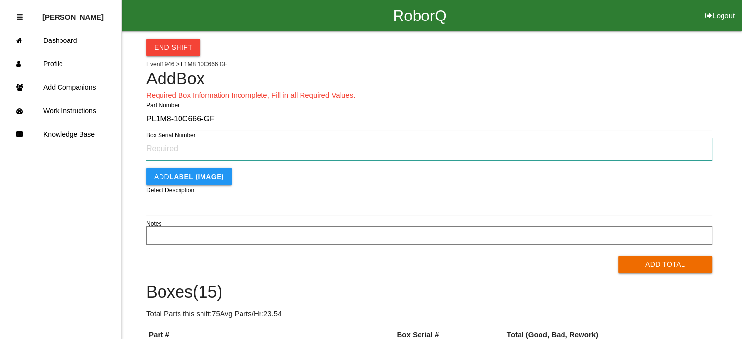
click at [164, 153] on input "Box Serial Number" at bounding box center [429, 149] width 566 height 23
type input "SF497184348"
click at [618, 256] on button "Add Total" at bounding box center [665, 265] width 94 height 18
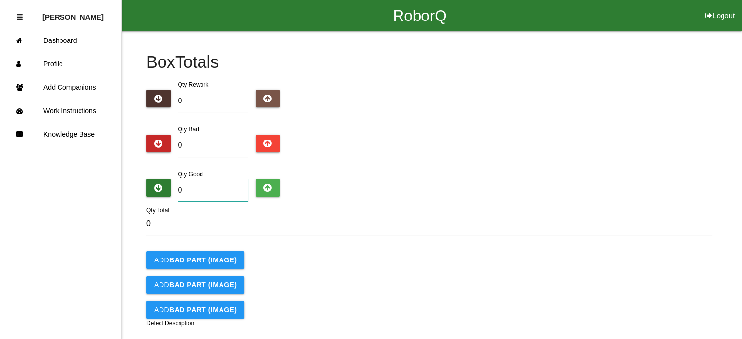
click at [202, 196] on input "0" at bounding box center [213, 190] width 70 height 22
type input "5"
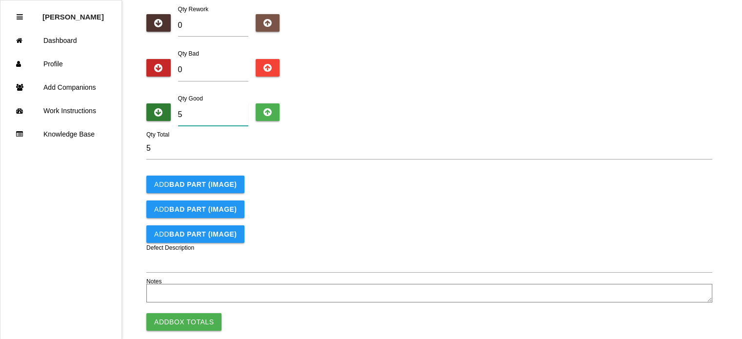
scroll to position [90, 0]
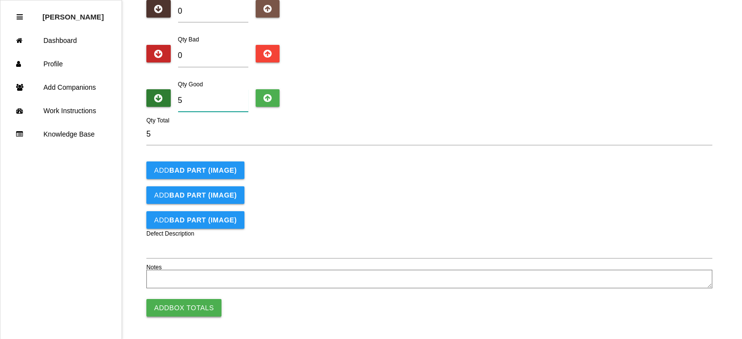
type input "5"
click at [182, 304] on button "Add Box Totals" at bounding box center [183, 308] width 75 height 18
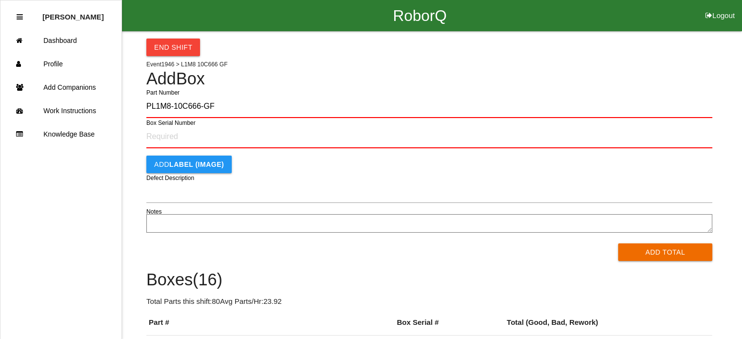
type input "PL1M8-10C666-GF"
click at [618, 243] on button "Add Total" at bounding box center [665, 252] width 94 height 18
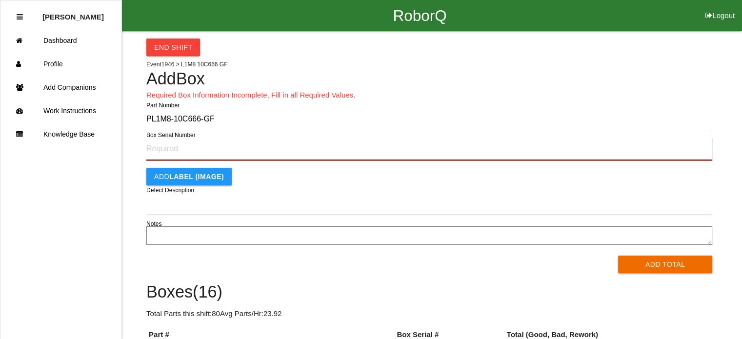
click at [179, 151] on input "Box Serial Number" at bounding box center [429, 149] width 566 height 23
type input "SF497184352"
click at [618, 256] on button "Add Total" at bounding box center [665, 265] width 94 height 18
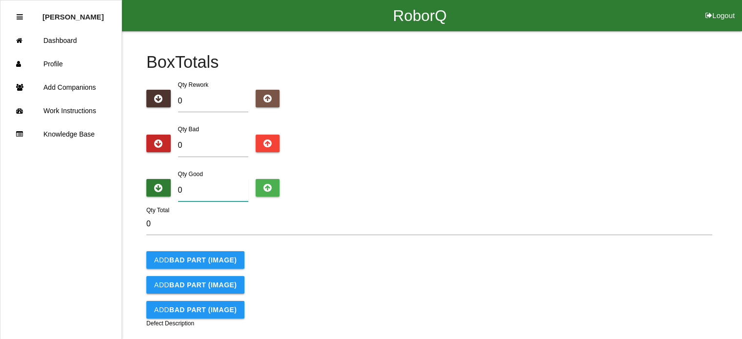
click at [197, 185] on input "0" at bounding box center [213, 190] width 70 height 22
type input "5"
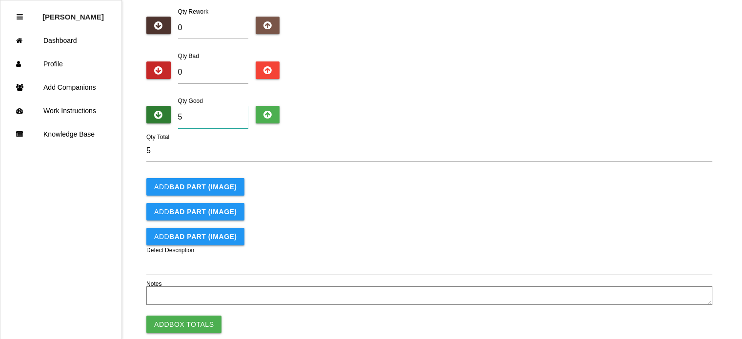
scroll to position [80, 0]
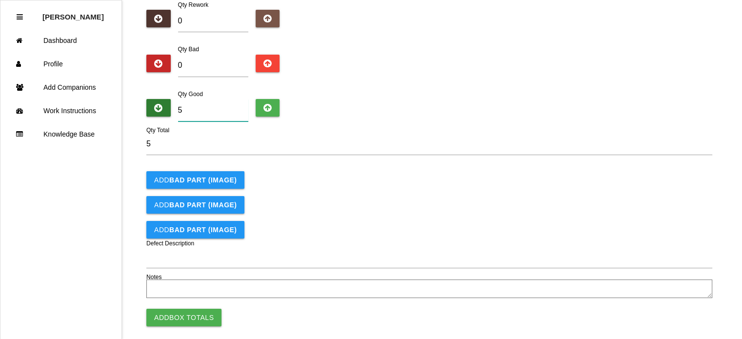
type input "5"
click at [186, 307] on html "RoborQ Logout [PERSON_NAME] Dashboard Profile Add Companions Work Instructions …" at bounding box center [371, 135] width 742 height 430
click at [184, 314] on button "Add Box Totals" at bounding box center [183, 318] width 75 height 18
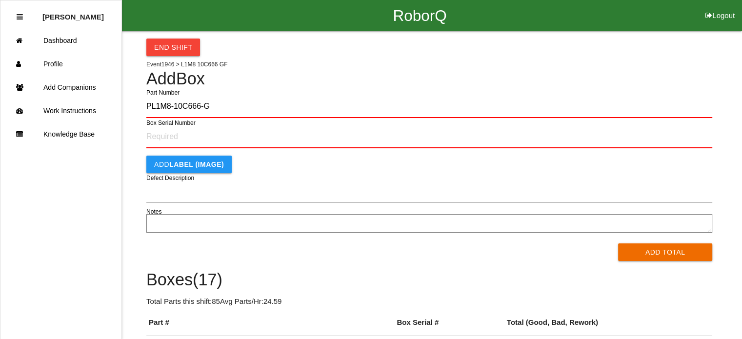
type input "PL1M8-10C666-GF"
click at [618, 243] on button "Add Total" at bounding box center [665, 252] width 94 height 18
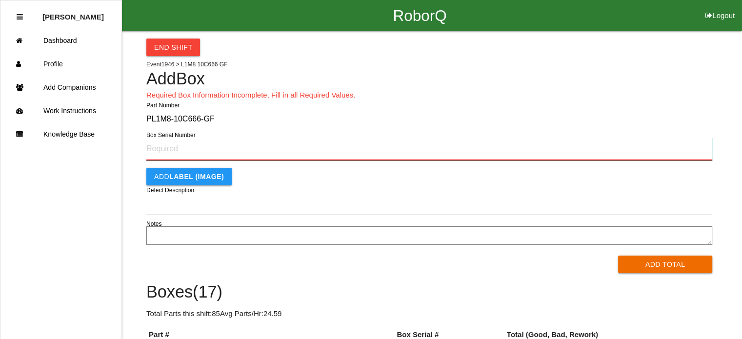
click at [206, 148] on input "Box Serial Number" at bounding box center [429, 149] width 566 height 23
type input "SF497184369"
click at [618, 256] on button "Add Total" at bounding box center [665, 265] width 94 height 18
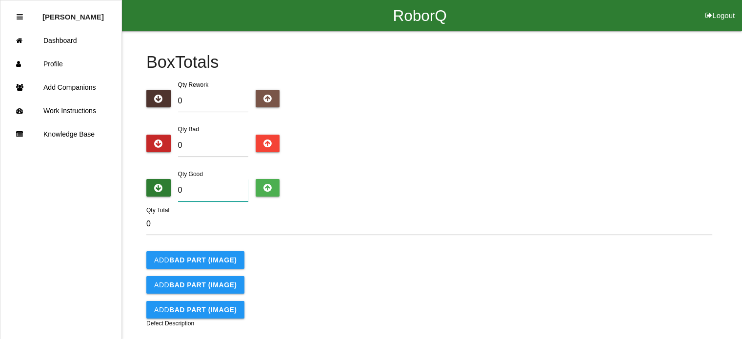
click at [187, 193] on input "0" at bounding box center [213, 190] width 70 height 22
type input "5"
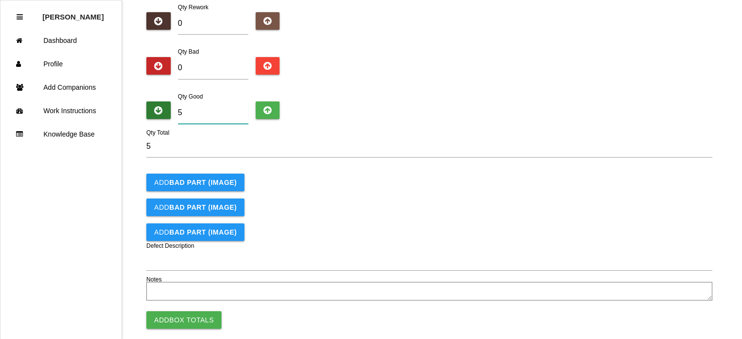
scroll to position [78, 0]
type input "5"
click at [181, 316] on button "Add Box Totals" at bounding box center [183, 320] width 75 height 18
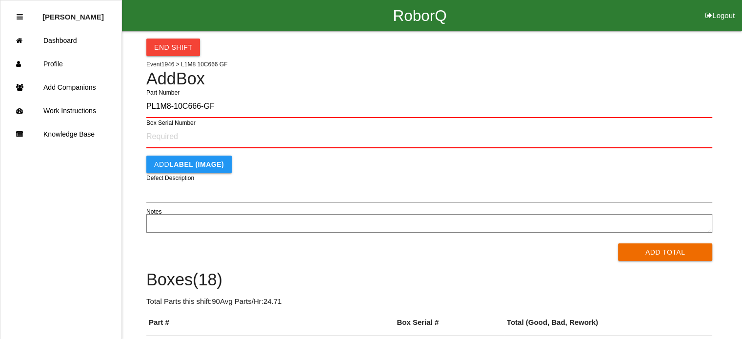
type input "PL1M8-10C666-GF"
click at [618, 243] on button "Add Total" at bounding box center [665, 252] width 94 height 18
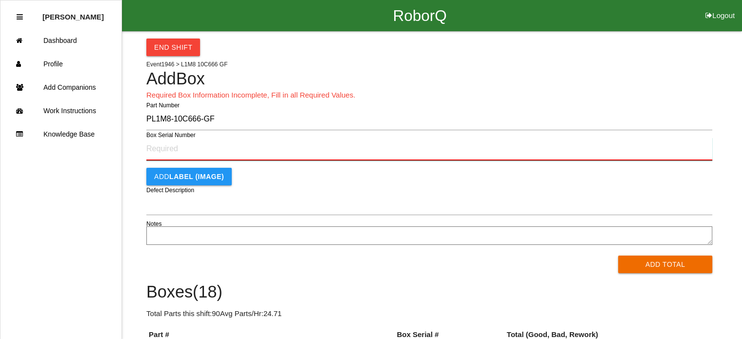
click at [176, 151] on input "Box Serial Number" at bounding box center [429, 149] width 566 height 23
type input "SF497182843"
click at [618, 256] on button "Add Total" at bounding box center [665, 265] width 94 height 18
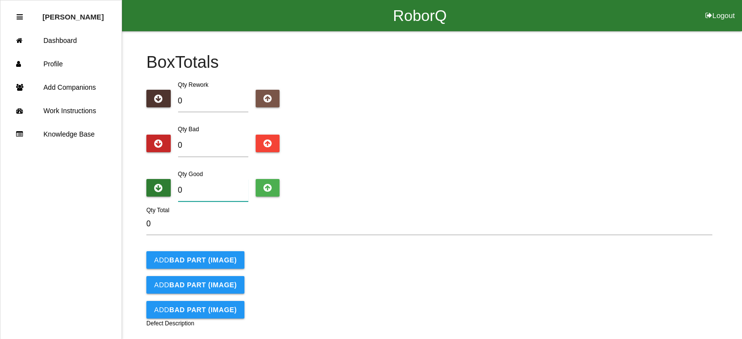
click at [194, 191] on input "0" at bounding box center [213, 190] width 70 height 22
type input "5"
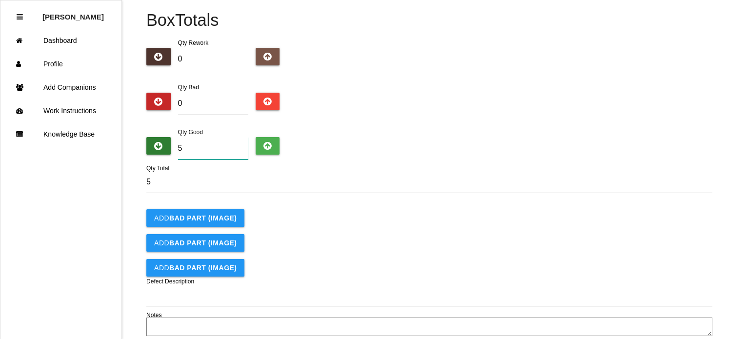
scroll to position [90, 0]
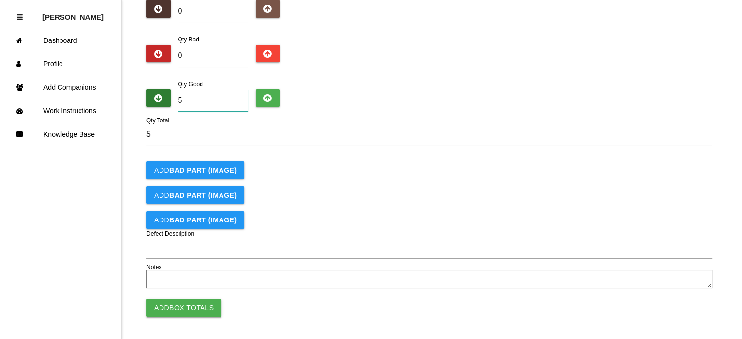
type input "5"
click at [182, 300] on button "Add Box Totals" at bounding box center [183, 308] width 75 height 18
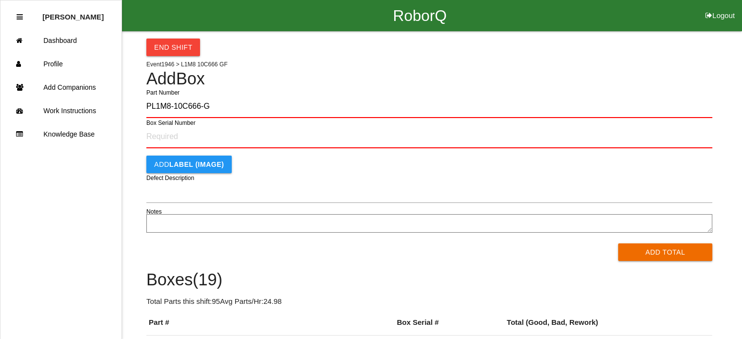
type input "PL1M8-10C666-GF"
click at [618, 243] on button "Add Total" at bounding box center [665, 252] width 94 height 18
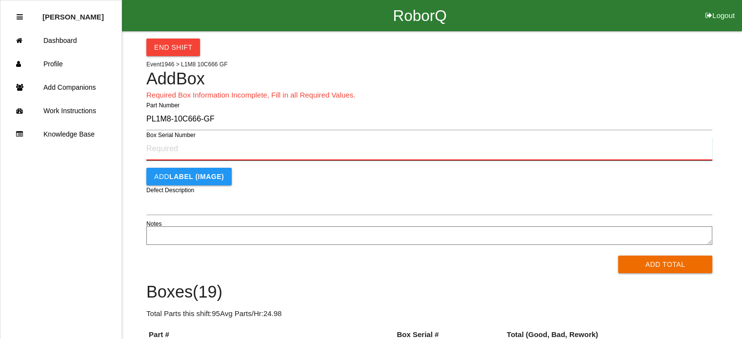
click at [182, 150] on input "Box Serial Number" at bounding box center [429, 149] width 566 height 23
type input "SF497183318"
click at [618, 256] on button "Add Total" at bounding box center [665, 265] width 94 height 18
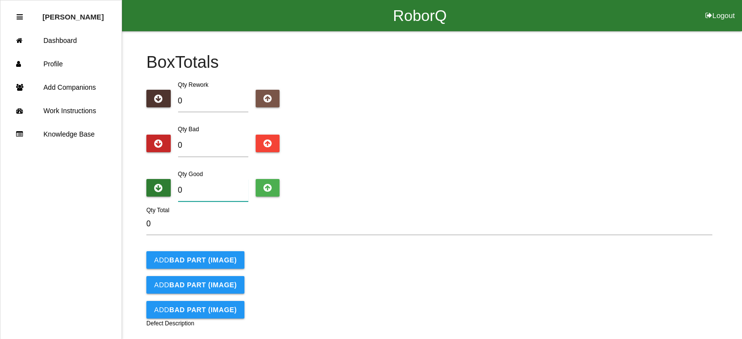
click at [182, 190] on input "0" at bounding box center [213, 190] width 70 height 22
type input "5"
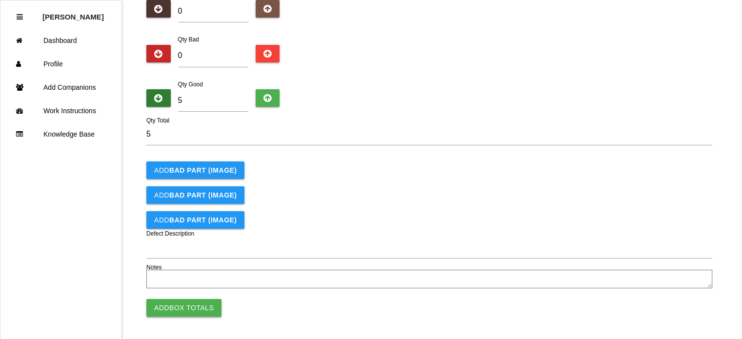
click at [190, 306] on button "Add Box Totals" at bounding box center [183, 308] width 75 height 18
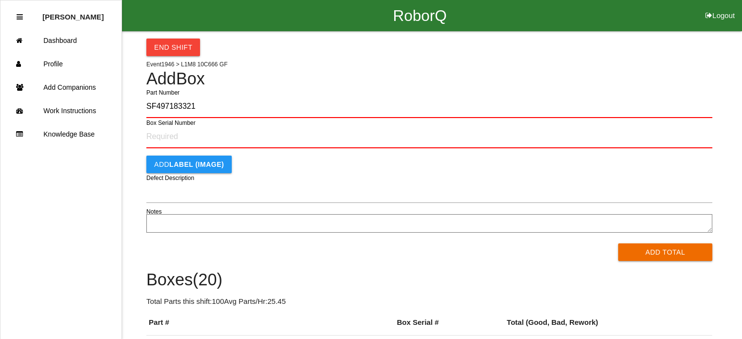
click at [618, 243] on button "Add Total" at bounding box center [665, 252] width 94 height 18
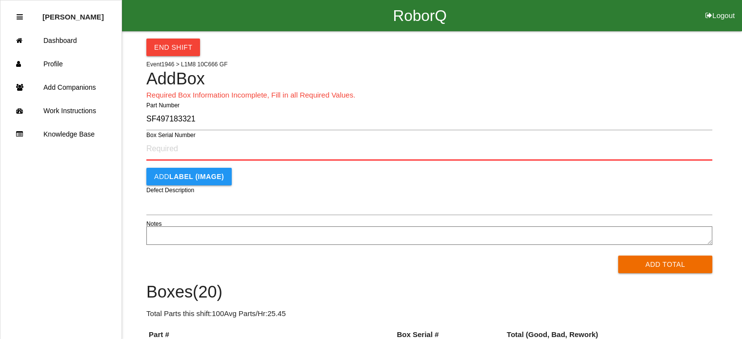
click at [227, 120] on input "SF497183321" at bounding box center [429, 119] width 566 height 22
type input "PL1M8-10C666-GF"
click at [618, 256] on button "Add Total" at bounding box center [665, 265] width 94 height 18
click at [186, 152] on input "Box Serial Number" at bounding box center [429, 149] width 566 height 23
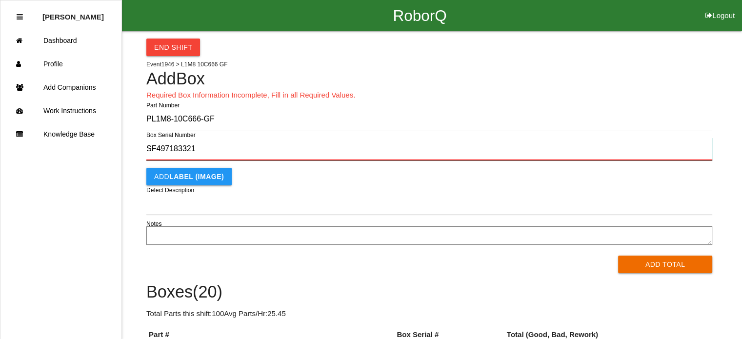
type input "SF497183321"
click at [618, 256] on button "Add Total" at bounding box center [665, 265] width 94 height 18
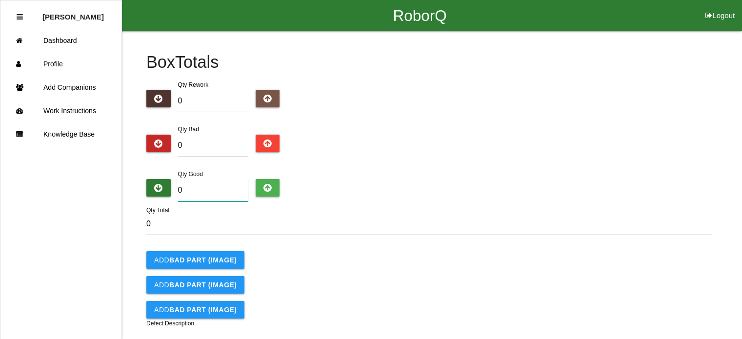
click at [201, 190] on input "0" at bounding box center [213, 190] width 70 height 22
type input "5"
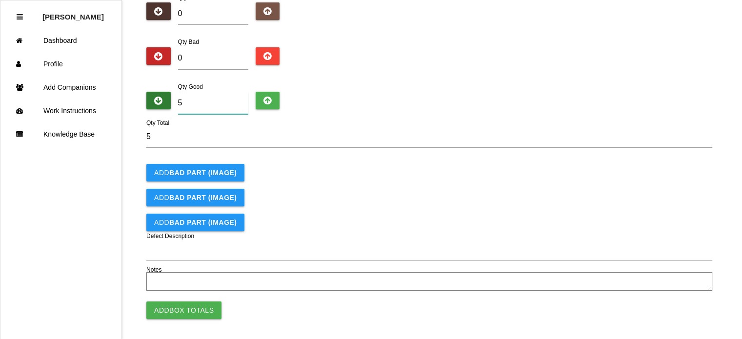
scroll to position [90, 0]
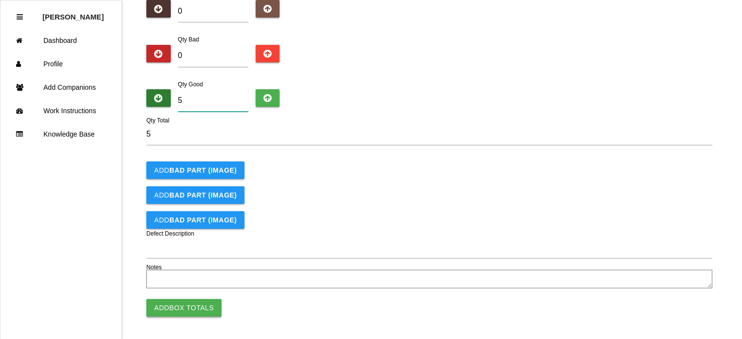
type input "5"
click at [168, 301] on button "Add Box Totals" at bounding box center [183, 308] width 75 height 18
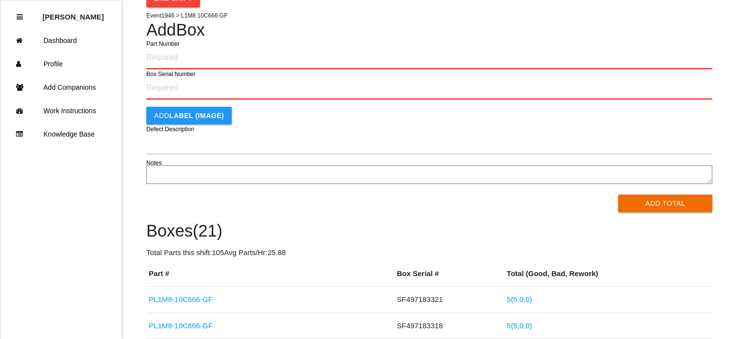
scroll to position [49, 0]
click at [618, 195] on button "Add Total" at bounding box center [665, 204] width 94 height 18
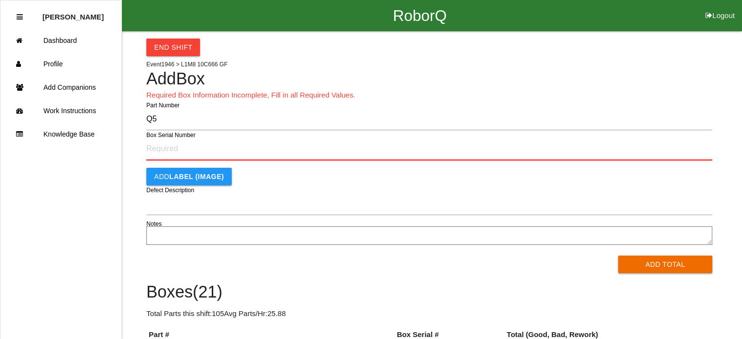
type input "Q"
click at [618, 256] on button "Add Total" at bounding box center [665, 265] width 94 height 18
type input "S"
type input "PL1M8-10C666-GF"
click at [618, 256] on button "Add Total" at bounding box center [665, 265] width 94 height 18
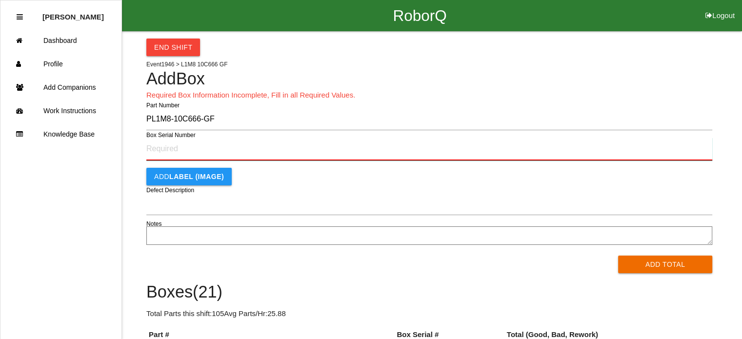
click at [158, 149] on input "Box Serial Number" at bounding box center [429, 149] width 566 height 23
type input "SF497183323"
click at [618, 256] on button "Add Total" at bounding box center [665, 265] width 94 height 18
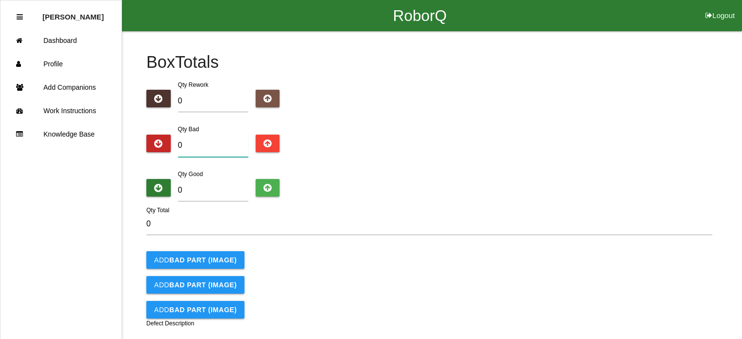
click at [183, 150] on input "0" at bounding box center [213, 146] width 70 height 22
type input "1"
click at [190, 190] on input "0" at bounding box center [213, 190] width 70 height 22
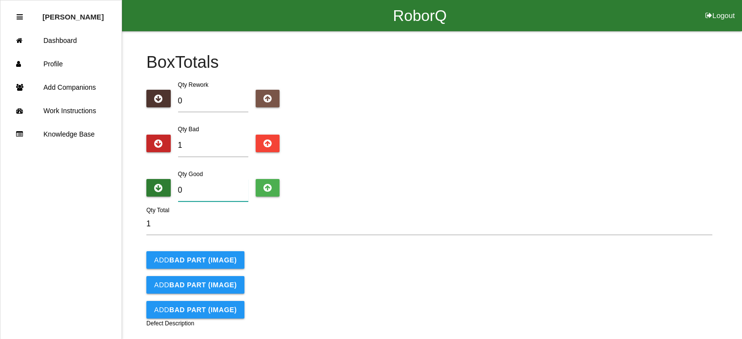
type input "5"
type input "6"
type input "0"
type input "1"
type input "4"
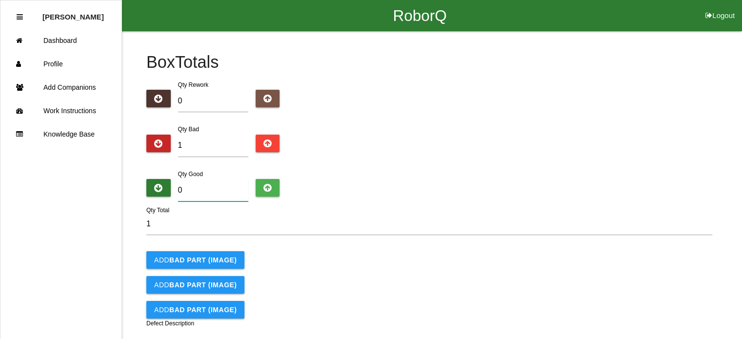
type input "5"
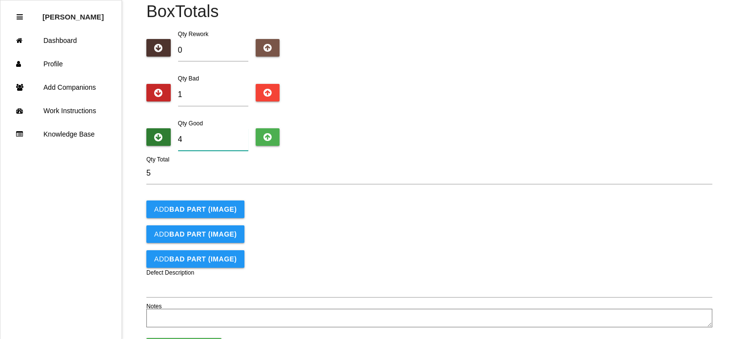
scroll to position [90, 0]
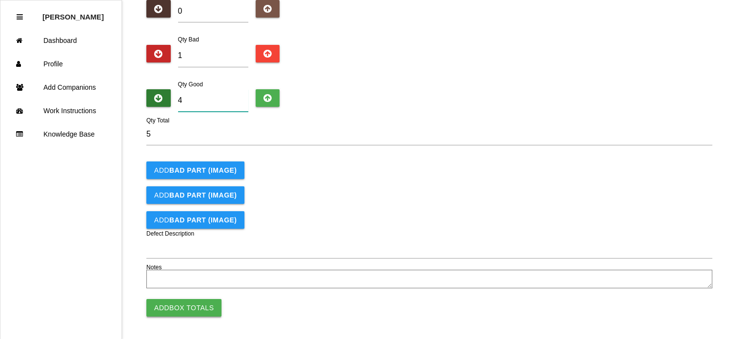
type input "4"
click at [183, 303] on button "Add Box Totals" at bounding box center [183, 308] width 75 height 18
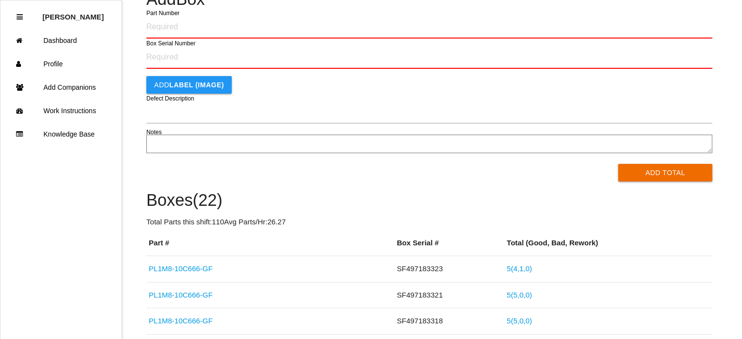
scroll to position [79, 0]
type input "PL1M8-10C666-GF"
click at [618, 164] on button "Add Total" at bounding box center [665, 173] width 94 height 18
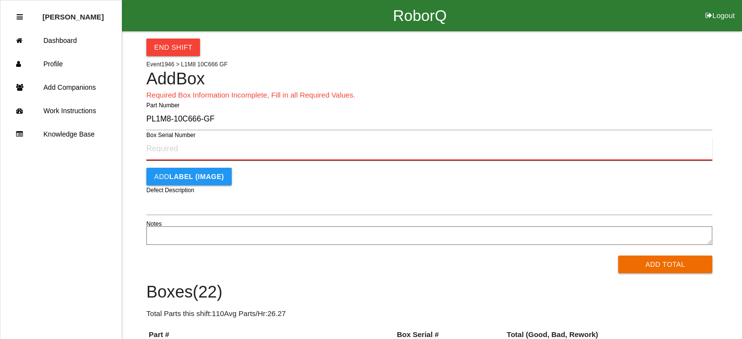
click at [182, 149] on input "Box Serial Number" at bounding box center [429, 149] width 566 height 23
type input "SF497183328"
click at [618, 256] on button "Add Total" at bounding box center [665, 265] width 94 height 18
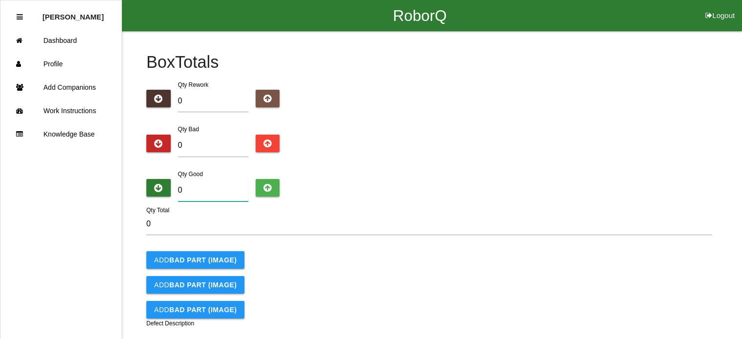
click at [201, 191] on input "0" at bounding box center [213, 190] width 70 height 22
type input "5"
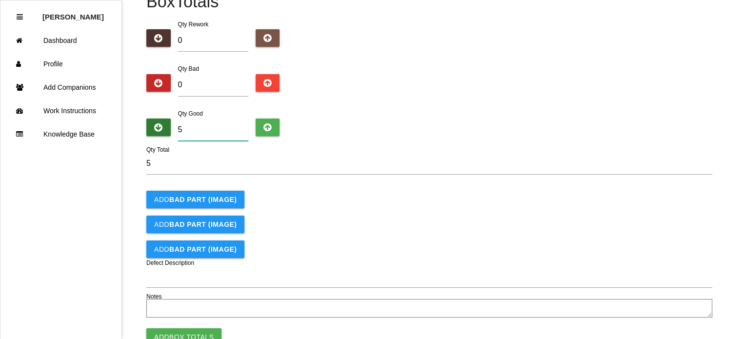
scroll to position [90, 0]
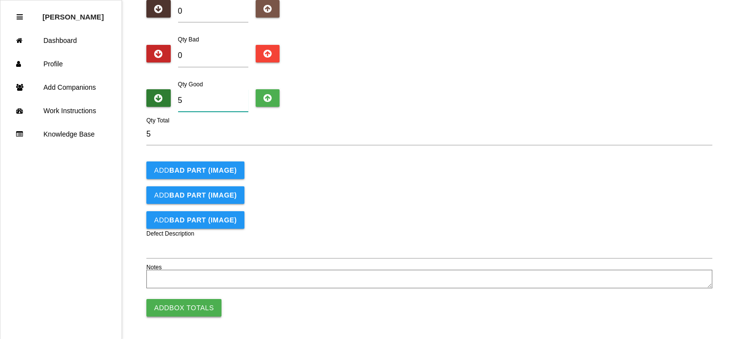
type input "5"
click at [182, 305] on button "Add Box Totals" at bounding box center [183, 308] width 75 height 18
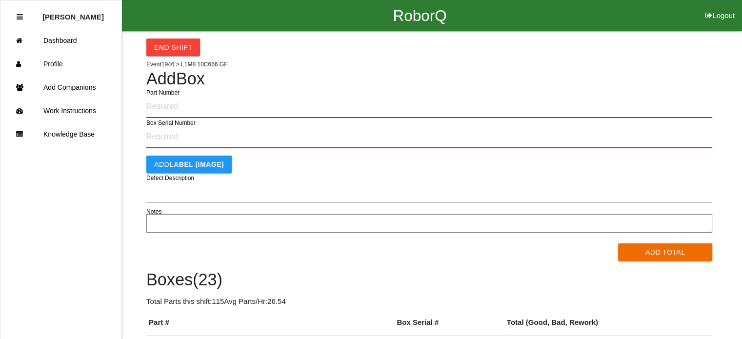
click at [167, 103] on input "Part Number" at bounding box center [429, 106] width 566 height 23
type input "PL1M8-10C666-GF"
click at [618, 243] on button "Add Total" at bounding box center [665, 252] width 94 height 18
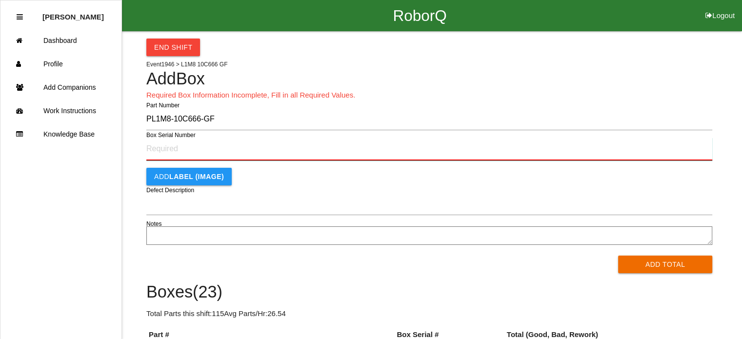
click at [171, 160] on input "Box Serial Number" at bounding box center [429, 149] width 566 height 23
type input "SF497183331"
click at [618, 256] on button "Add Total" at bounding box center [665, 265] width 94 height 18
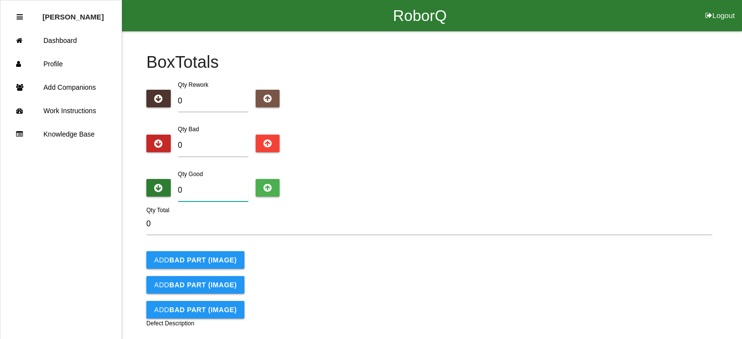
click at [203, 193] on input "0" at bounding box center [213, 190] width 70 height 22
type input "5"
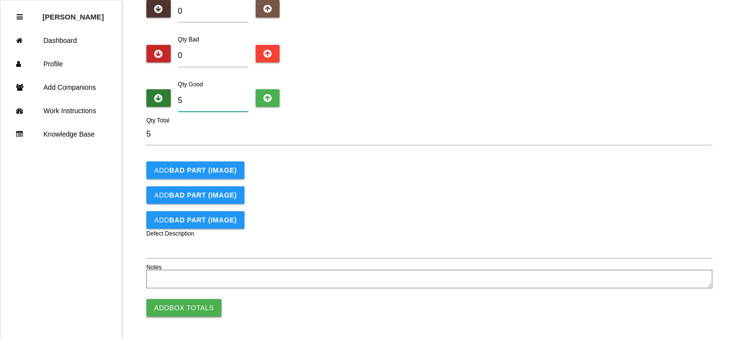
type input "5"
click at [180, 304] on button "Add Box Totals" at bounding box center [183, 308] width 75 height 18
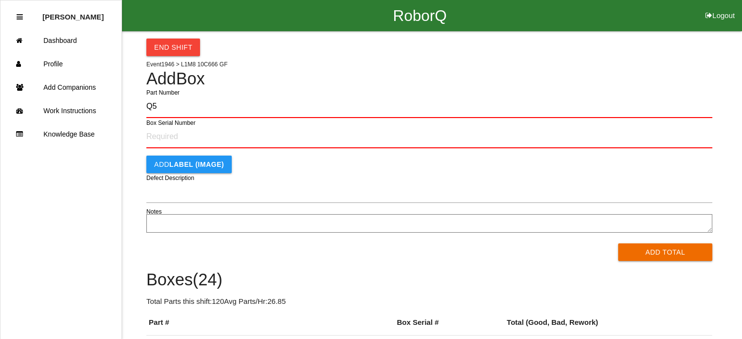
click at [618, 243] on button "Add Total" at bounding box center [665, 252] width 94 height 18
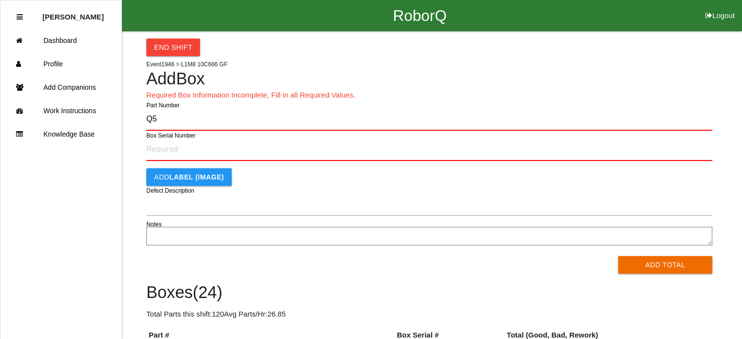
type input "Q"
type input "PL1M8-10C666-GF"
click at [618, 256] on button "Add Total" at bounding box center [665, 265] width 94 height 18
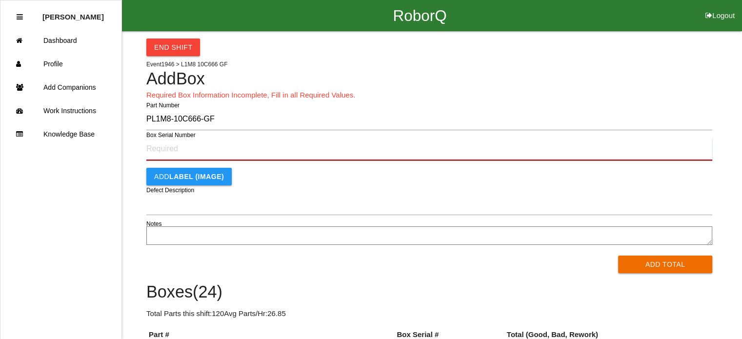
click at [190, 150] on input "Box Serial Number" at bounding box center [429, 149] width 566 height 23
type input "SF497183577"
click at [618, 256] on button "Add Total" at bounding box center [665, 265] width 94 height 18
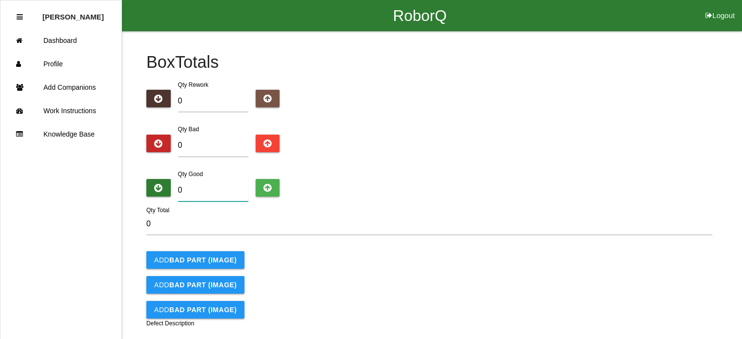
click at [200, 191] on input "0" at bounding box center [213, 190] width 70 height 22
type input "5"
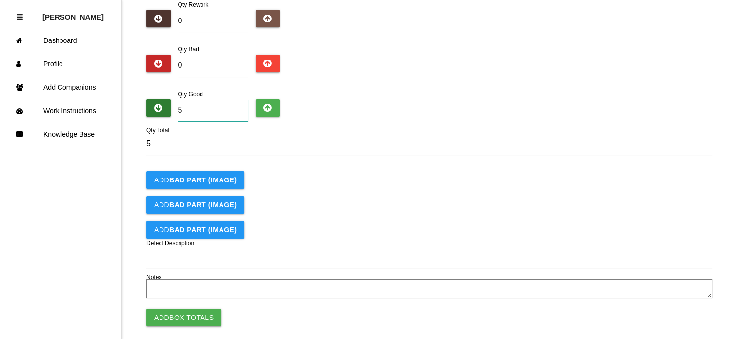
scroll to position [90, 0]
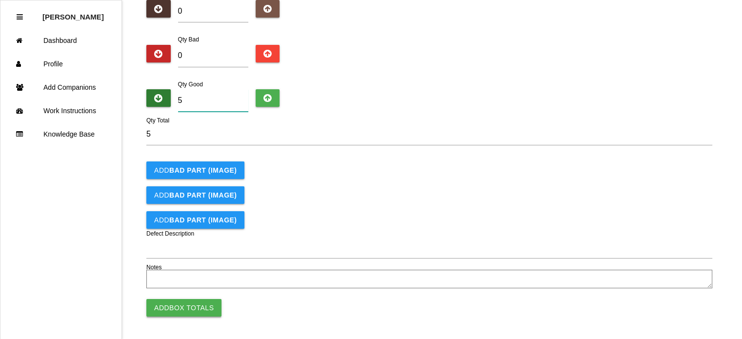
type input "5"
click at [182, 308] on button "Add Box Totals" at bounding box center [183, 308] width 75 height 18
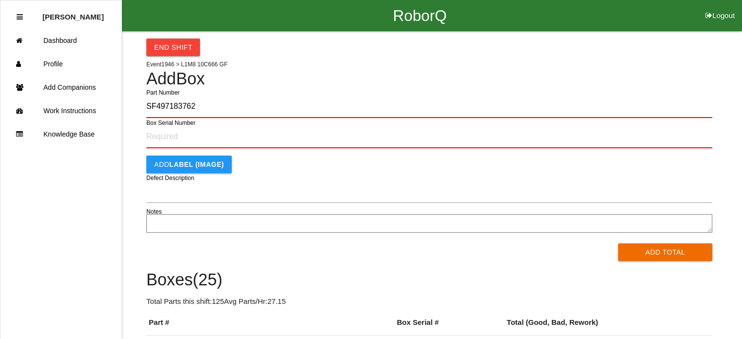
click at [618, 243] on button "Add Total" at bounding box center [665, 252] width 94 height 18
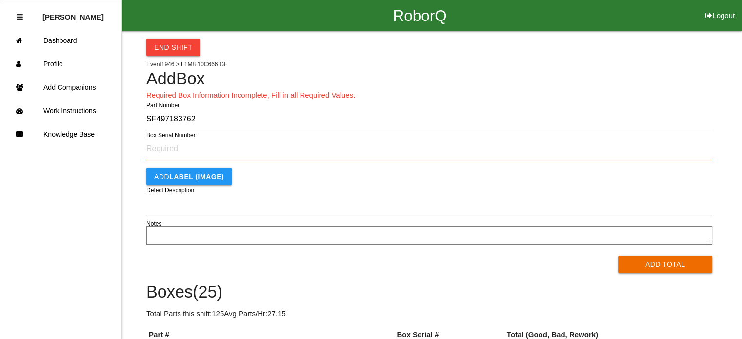
click at [163, 119] on input "SF497183762" at bounding box center [429, 119] width 566 height 22
click at [618, 256] on button "Add Total" at bounding box center [665, 265] width 94 height 18
click at [163, 119] on input "SF497183762" at bounding box center [429, 119] width 566 height 22
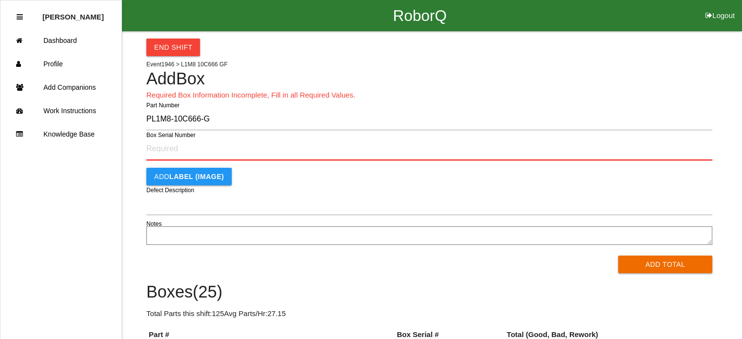
type input "PL1M8-10C666-GF"
click at [618, 256] on button "Add Total" at bounding box center [665, 265] width 94 height 18
click at [160, 153] on input "Box Serial Number" at bounding box center [429, 149] width 566 height 23
type input "SF497183762"
click at [618, 256] on button "Add Total" at bounding box center [665, 265] width 94 height 18
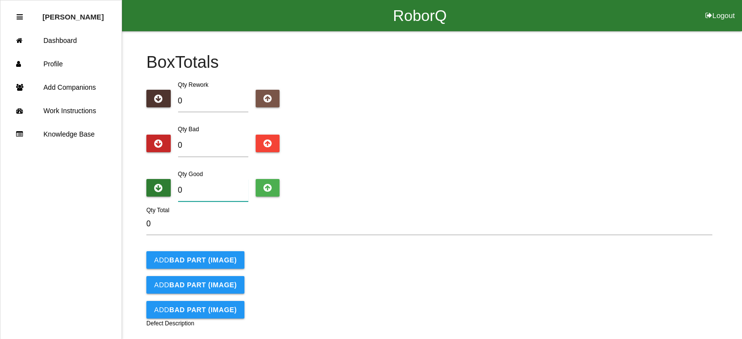
click at [191, 187] on input "0" at bounding box center [213, 190] width 70 height 22
type input "5"
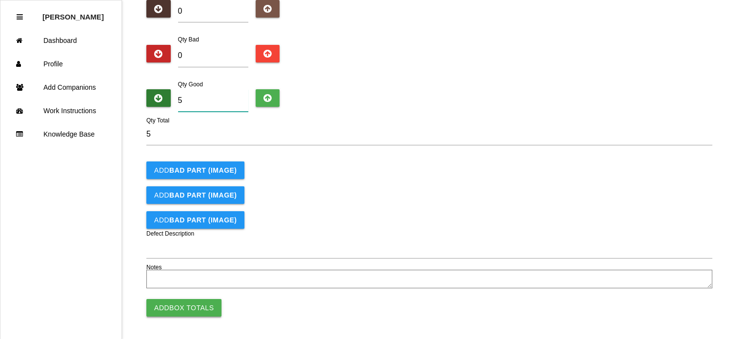
type input "5"
click at [184, 306] on button "Add Box Totals" at bounding box center [183, 308] width 75 height 18
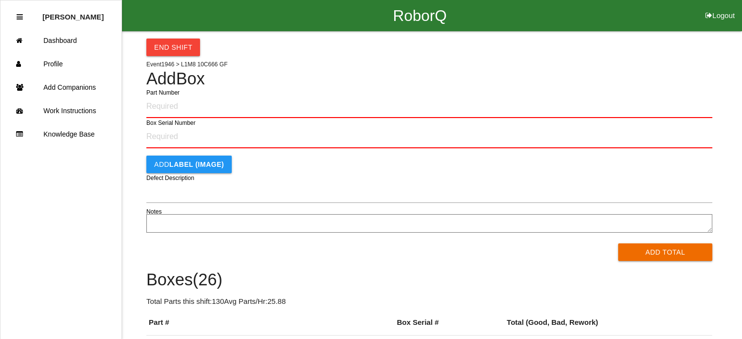
click at [190, 113] on input "Part Number" at bounding box center [429, 106] width 566 height 23
type input "PL1M8-10C666-GF"
click at [618, 243] on button "Add Total" at bounding box center [665, 252] width 94 height 18
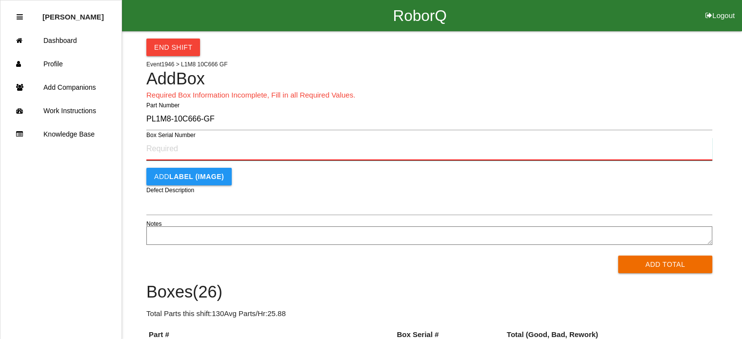
click at [182, 150] on input "Box Serial Number" at bounding box center [429, 149] width 566 height 23
type input "SF497183767"
click at [618, 256] on button "Add Total" at bounding box center [665, 265] width 94 height 18
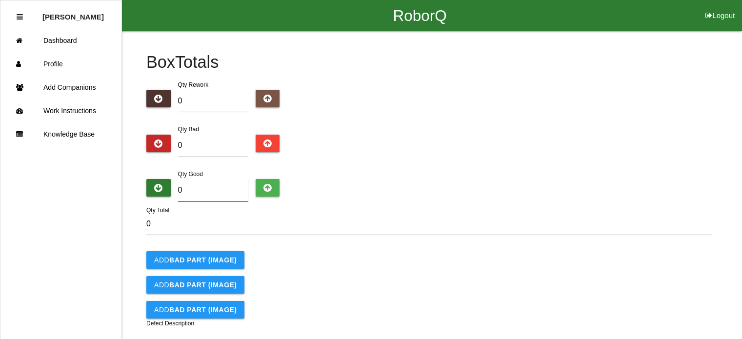
click at [190, 195] on input "0" at bounding box center [213, 190] width 70 height 22
type input "5"
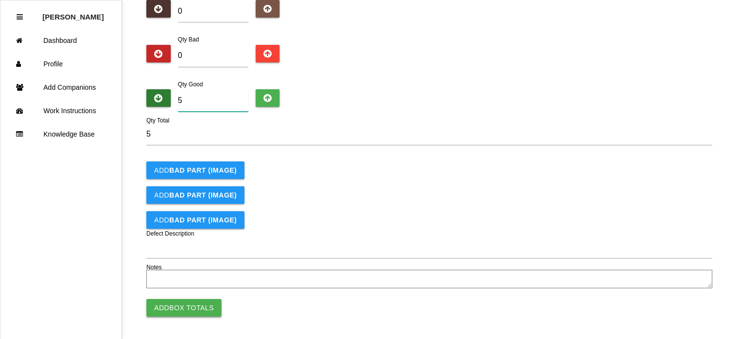
type input "5"
click at [185, 302] on button "Add Box Totals" at bounding box center [183, 308] width 75 height 18
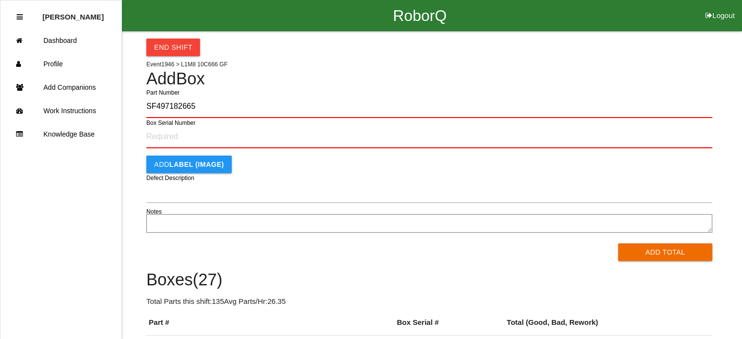
click at [618, 243] on button "Add Total" at bounding box center [665, 252] width 94 height 18
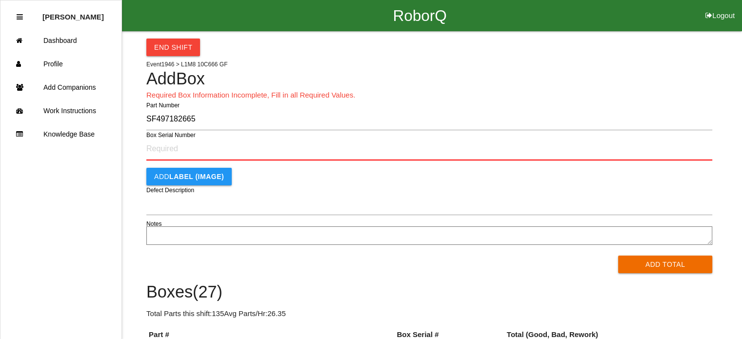
click at [169, 119] on input "SF497182665" at bounding box center [429, 119] width 566 height 22
click at [618, 256] on button "Add Total" at bounding box center [665, 265] width 94 height 18
click at [169, 119] on input "Q5" at bounding box center [429, 119] width 566 height 22
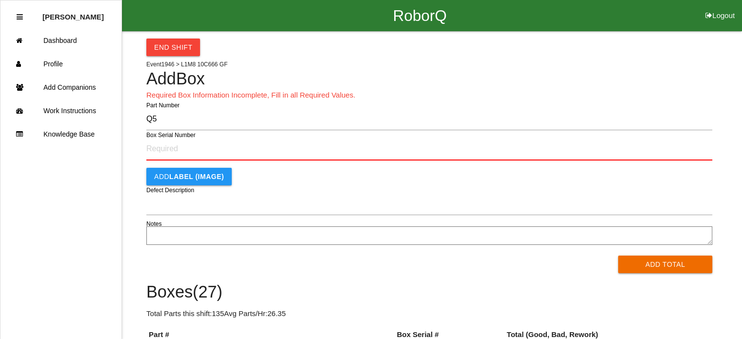
click at [618, 256] on button "Add Total" at bounding box center [665, 265] width 94 height 18
click at [169, 119] on input "Q5" at bounding box center [429, 119] width 566 height 22
type input "PL1M8-10C666-GF"
click at [618, 256] on button "Add Total" at bounding box center [665, 265] width 94 height 18
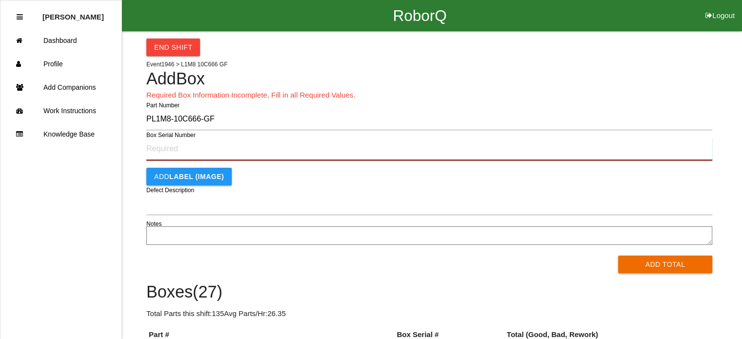
click at [161, 155] on input "Box Serial Number" at bounding box center [429, 149] width 566 height 23
type input "SF497182665"
click at [618, 256] on button "Add Total" at bounding box center [665, 265] width 94 height 18
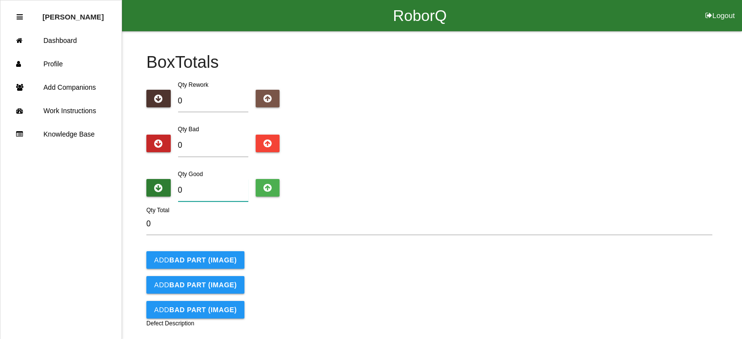
click at [200, 193] on input "0" at bounding box center [213, 190] width 70 height 22
type input "5"
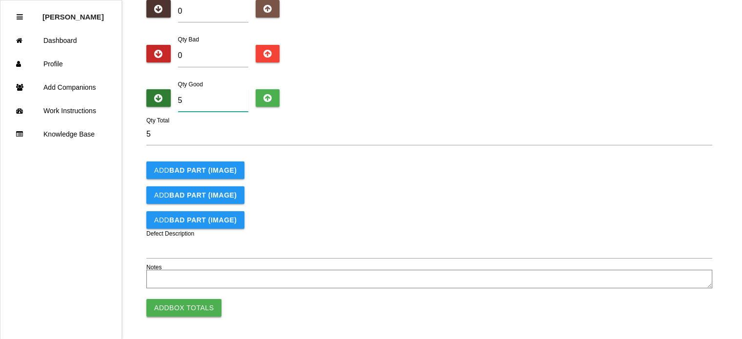
type input "5"
click at [189, 300] on button "Add Box Totals" at bounding box center [183, 308] width 75 height 18
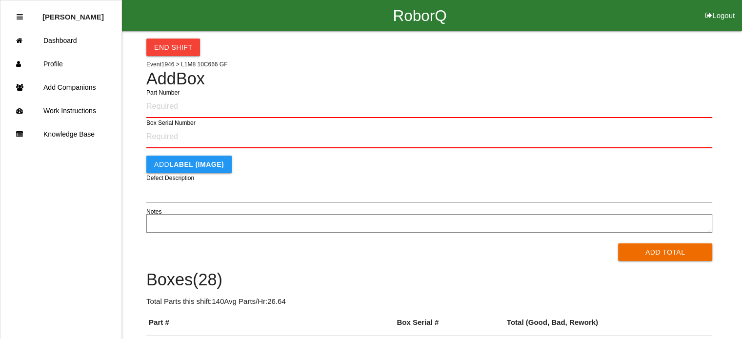
click at [173, 104] on input "Part Number" at bounding box center [429, 106] width 566 height 23
type input "PL1M8-10C666-GF"
click at [618, 243] on button "Add Total" at bounding box center [665, 252] width 94 height 18
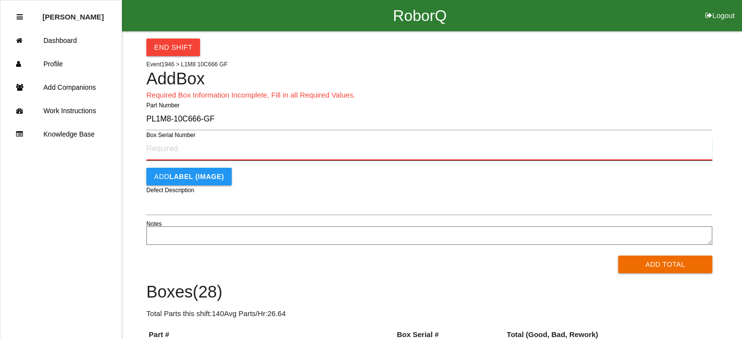
click at [172, 148] on input "Box Serial Number" at bounding box center [429, 149] width 566 height 23
type input "SF497182666"
click at [618, 256] on button "Add Total" at bounding box center [665, 265] width 94 height 18
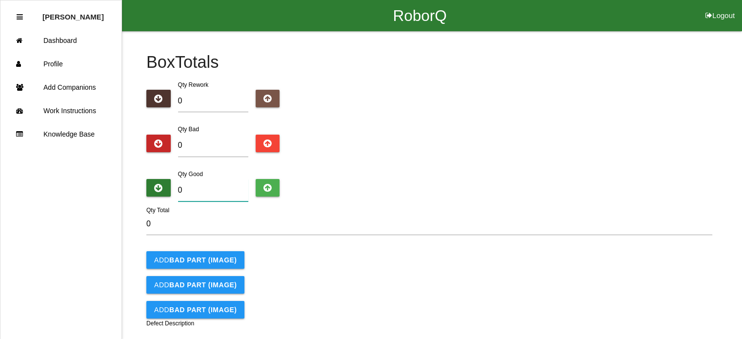
click at [197, 194] on input "0" at bounding box center [213, 190] width 70 height 22
type input "5"
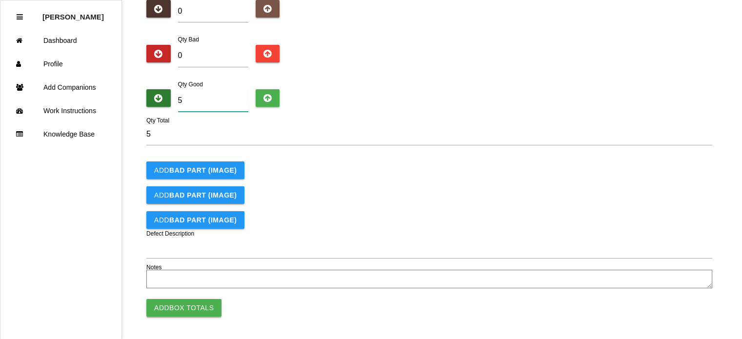
type input "5"
click at [190, 305] on button "Add Box Totals" at bounding box center [183, 308] width 75 height 18
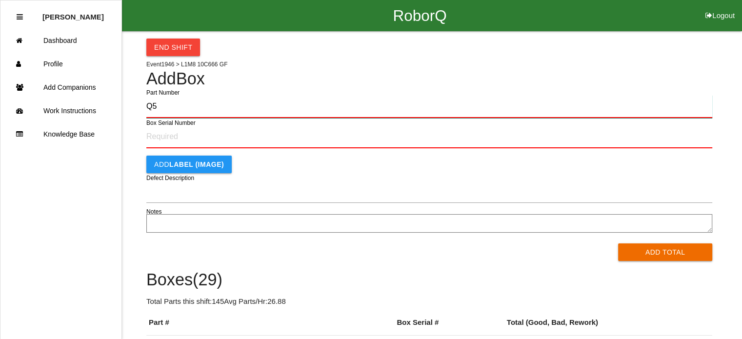
click at [618, 243] on button "Add Total" at bounding box center [665, 252] width 94 height 18
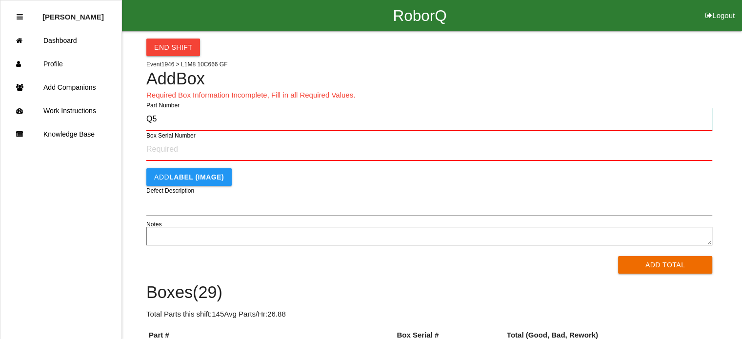
type input "Q"
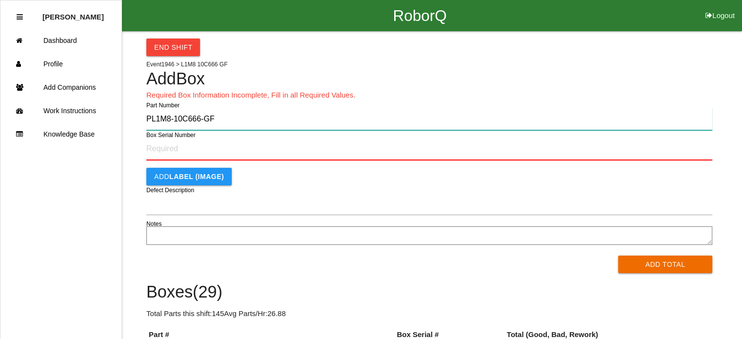
type input "PL1M8-10C666-GF"
click at [618, 256] on button "Add Total" at bounding box center [665, 265] width 94 height 18
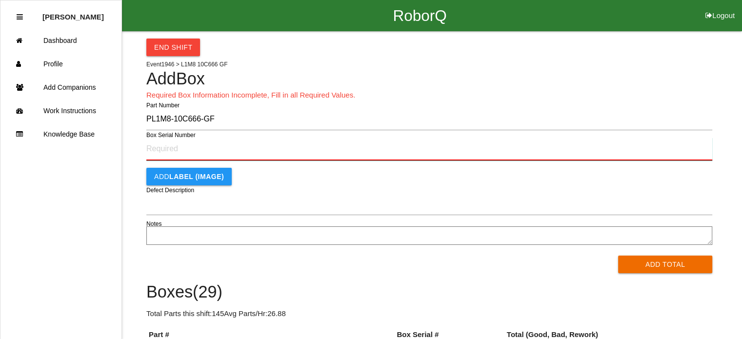
click at [170, 149] on input "Box Serial Number" at bounding box center [429, 149] width 566 height 23
type input "SF497182670"
click at [618, 256] on button "Add Total" at bounding box center [665, 265] width 94 height 18
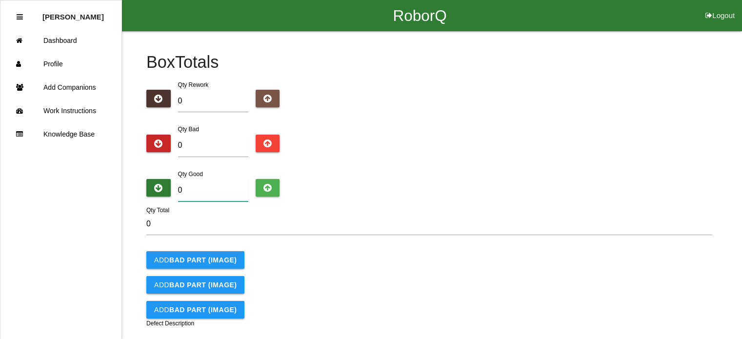
click at [187, 188] on input "0" at bounding box center [213, 190] width 70 height 22
type input "5"
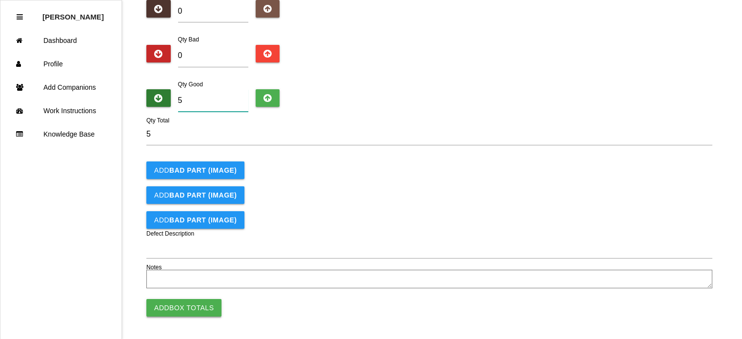
type input "5"
click at [181, 304] on button "Add Box Totals" at bounding box center [183, 308] width 75 height 18
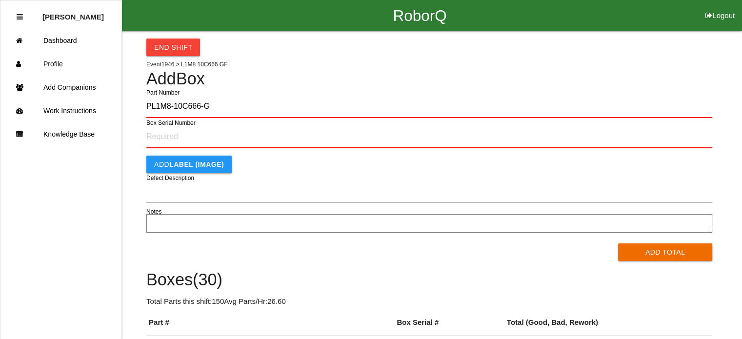
type input "PL1M8-10C666-GF"
click at [618, 243] on button "Add Total" at bounding box center [665, 252] width 94 height 18
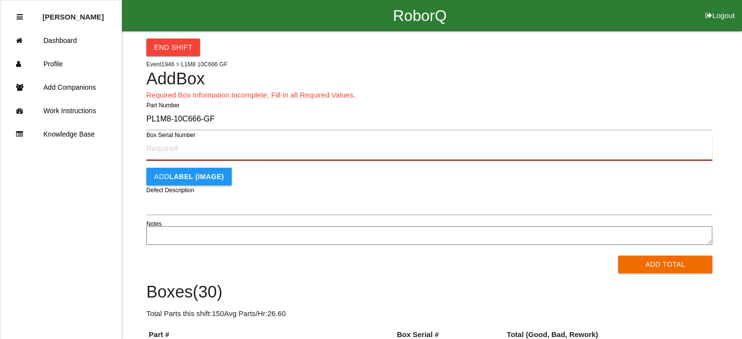
click at [170, 150] on input "Box Serial Number" at bounding box center [429, 149] width 566 height 23
type input "SF497182762"
click at [618, 256] on button "Add Total" at bounding box center [665, 265] width 94 height 18
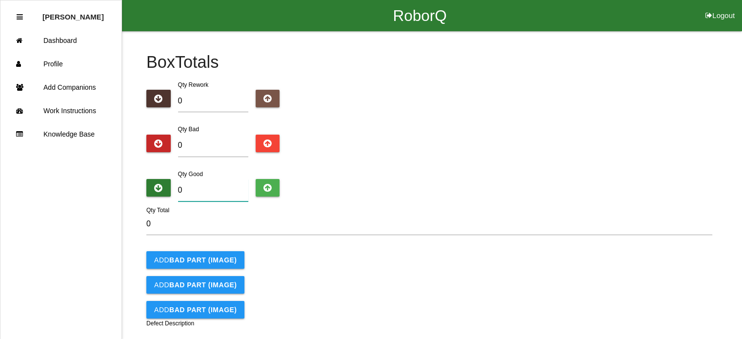
click at [212, 189] on input "0" at bounding box center [213, 190] width 70 height 22
type input "5"
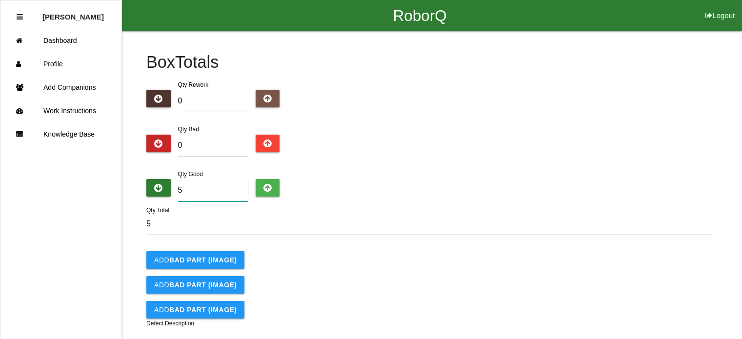
scroll to position [90, 0]
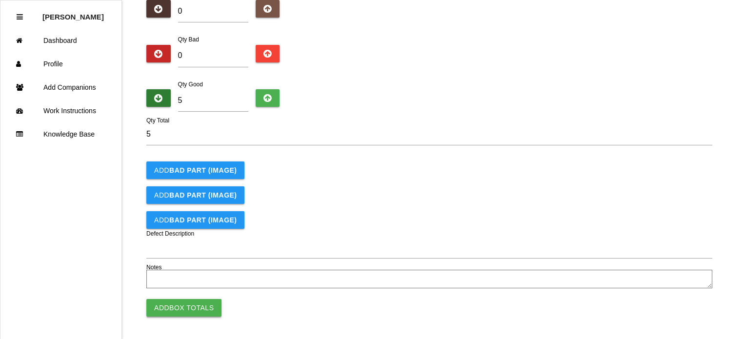
click at [193, 304] on button "Add Box Totals" at bounding box center [183, 308] width 75 height 18
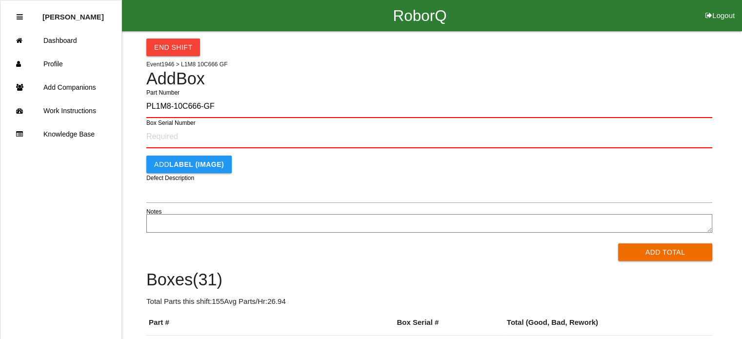
type input "PL1M8-10C666-GF"
click at [618, 243] on button "Add Total" at bounding box center [665, 252] width 94 height 18
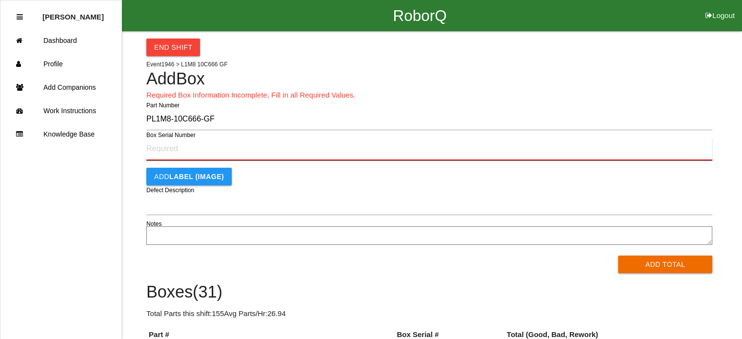
click at [207, 149] on input "Box Serial Number" at bounding box center [429, 149] width 566 height 23
type input "SF497182791"
click at [618, 256] on button "Add Total" at bounding box center [665, 265] width 94 height 18
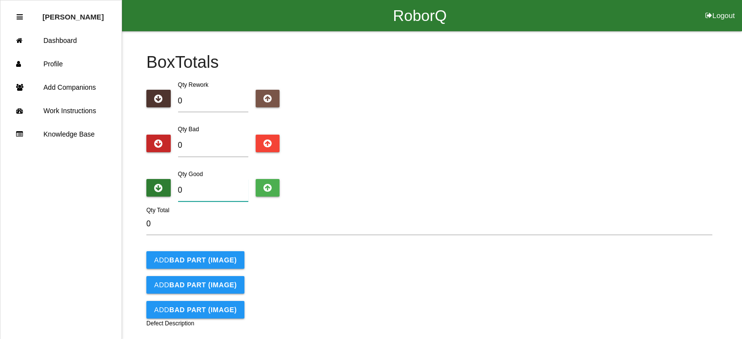
click at [202, 184] on input "0" at bounding box center [213, 190] width 70 height 22
type input "5"
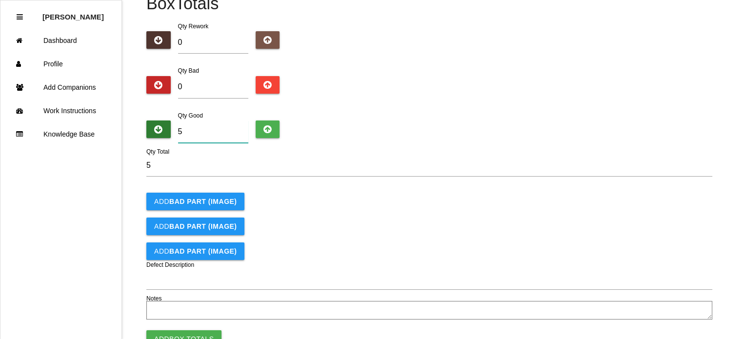
scroll to position [90, 0]
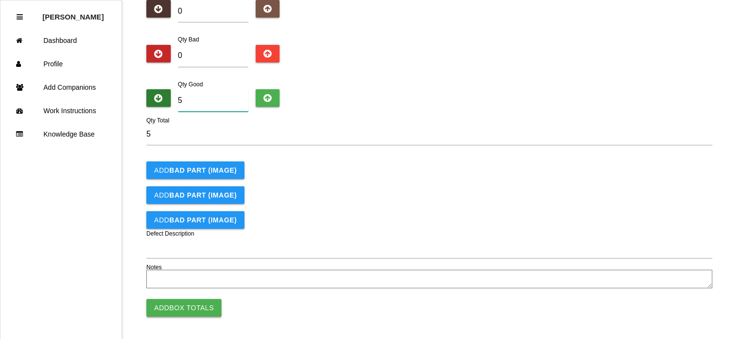
type input "5"
click at [183, 301] on button "Add Box Totals" at bounding box center [183, 308] width 75 height 18
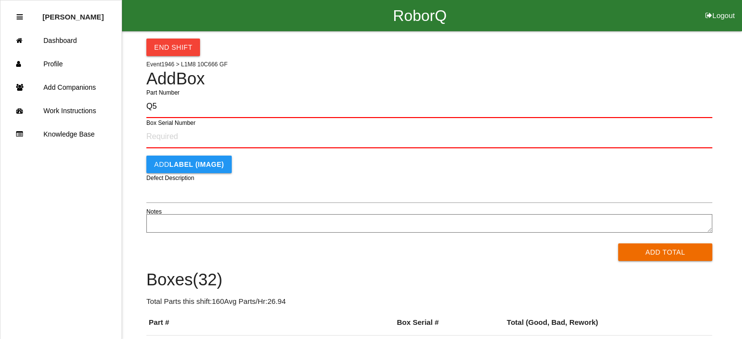
click at [618, 243] on button "Add Total" at bounding box center [665, 252] width 94 height 18
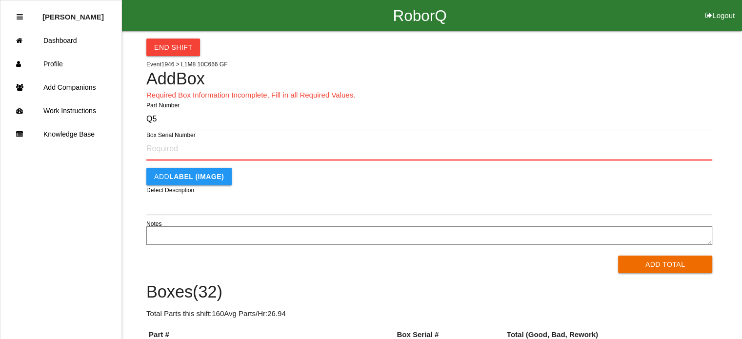
click at [618, 256] on button "Add Total" at bounding box center [665, 265] width 94 height 18
click at [210, 149] on input "Box Serial Number" at bounding box center [429, 149] width 566 height 23
click at [618, 256] on button "Add Total" at bounding box center [665, 265] width 94 height 18
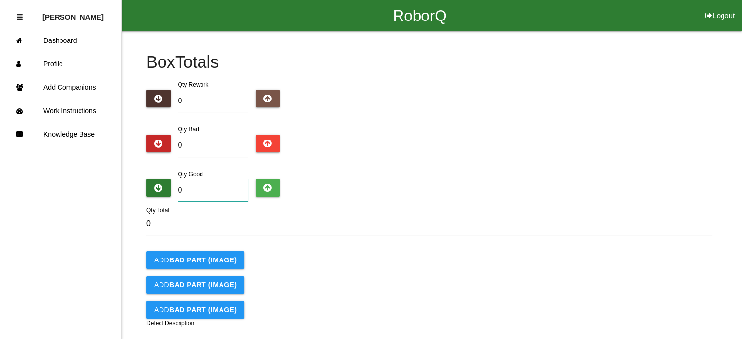
click at [200, 194] on input "0" at bounding box center [213, 190] width 70 height 22
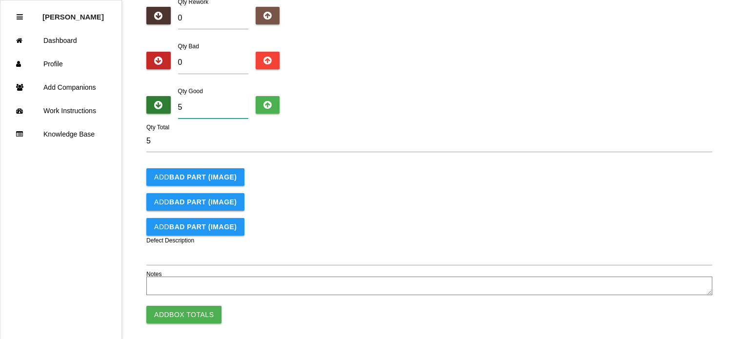
scroll to position [90, 0]
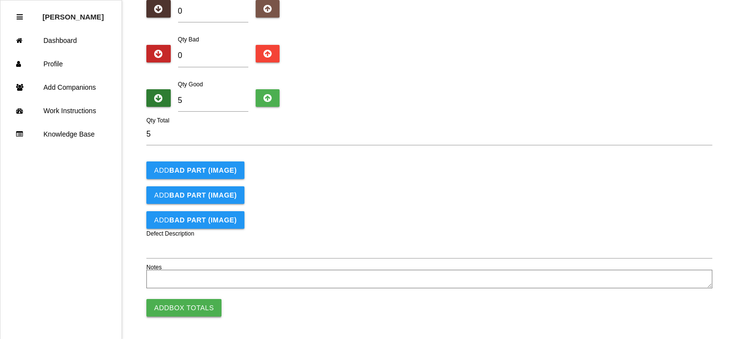
click at [191, 306] on button "Add Box Totals" at bounding box center [183, 308] width 75 height 18
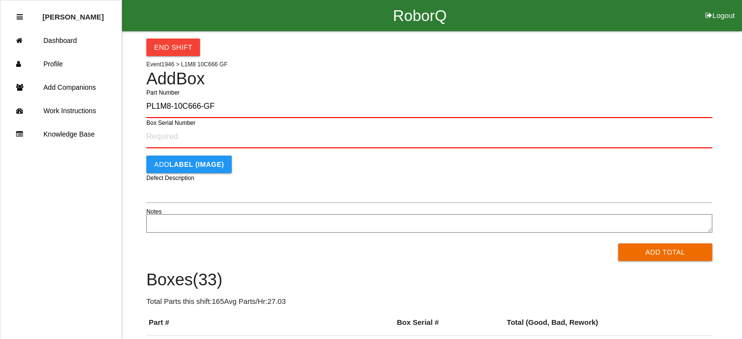
click at [618, 243] on button "Add Total" at bounding box center [665, 252] width 94 height 18
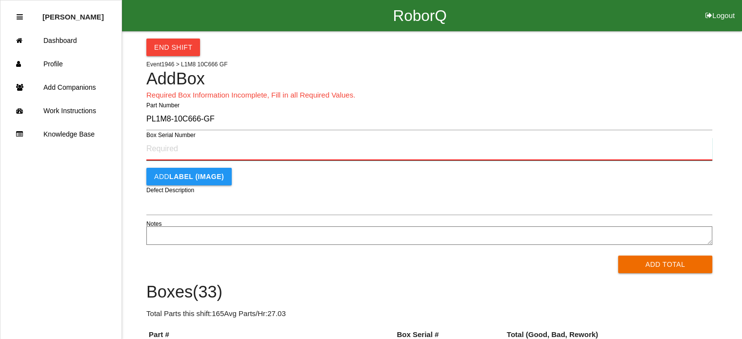
click at [164, 150] on input "Box Serial Number" at bounding box center [429, 149] width 566 height 23
click at [618, 256] on button "Add Total" at bounding box center [665, 265] width 94 height 18
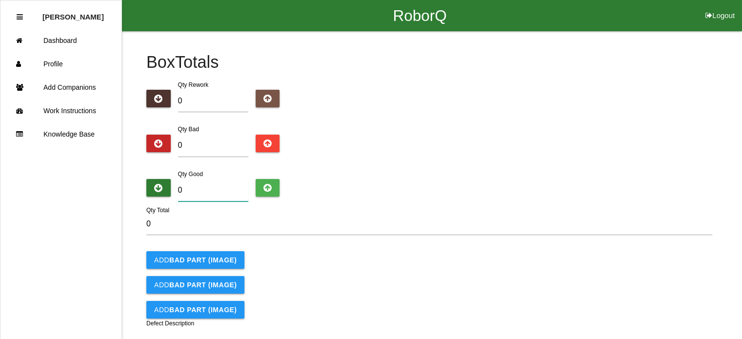
click at [217, 191] on input "0" at bounding box center [213, 190] width 70 height 22
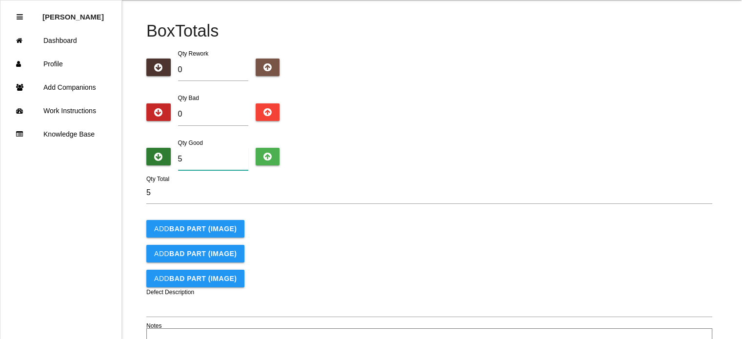
scroll to position [90, 0]
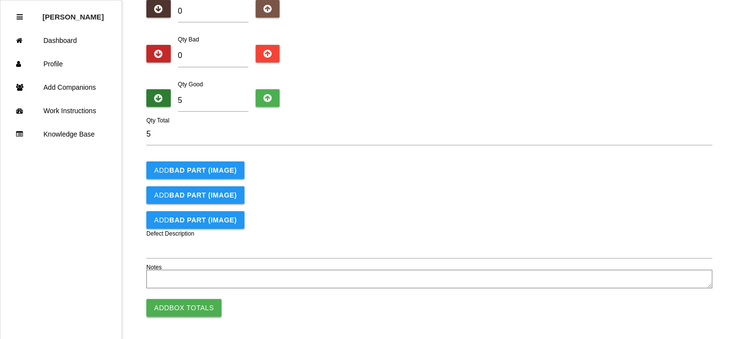
click at [183, 301] on button "Add Box Totals" at bounding box center [183, 308] width 75 height 18
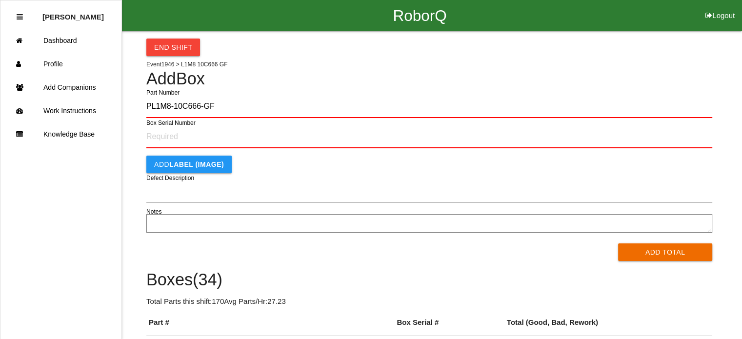
click at [618, 243] on button "Add Total" at bounding box center [665, 252] width 94 height 18
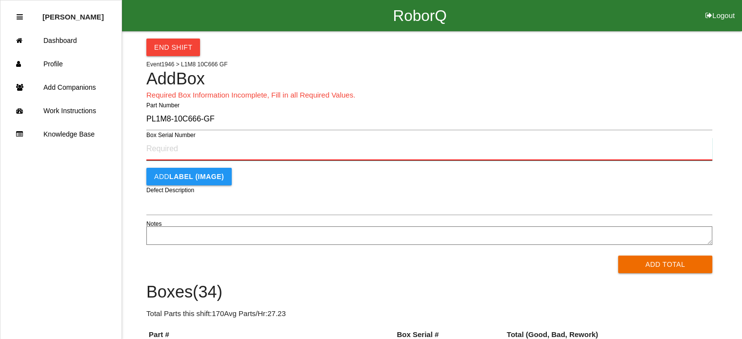
click at [164, 146] on input "Box Serial Number" at bounding box center [429, 149] width 566 height 23
click at [618, 256] on button "Add Total" at bounding box center [665, 265] width 94 height 18
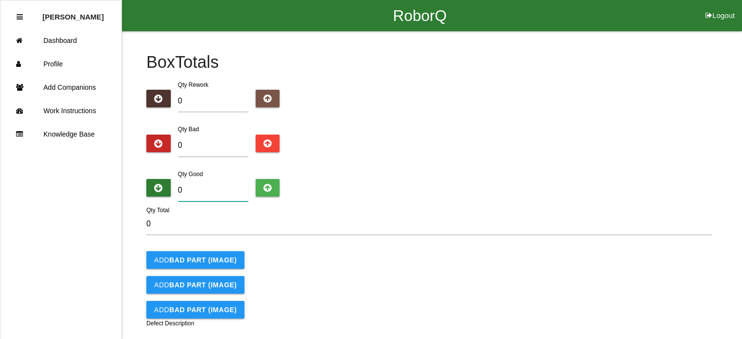
click at [196, 188] on input "0" at bounding box center [213, 190] width 70 height 22
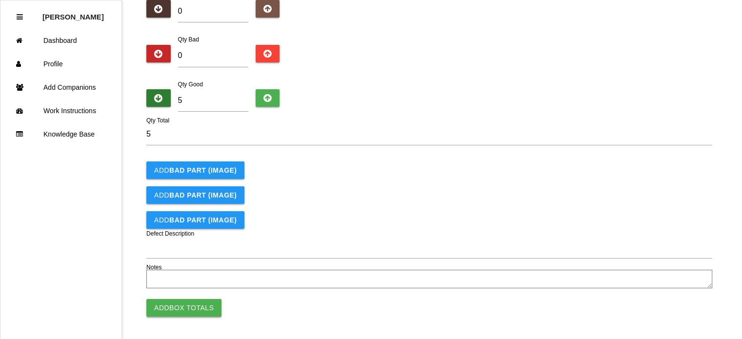
click at [188, 306] on button "Add Box Totals" at bounding box center [183, 308] width 75 height 18
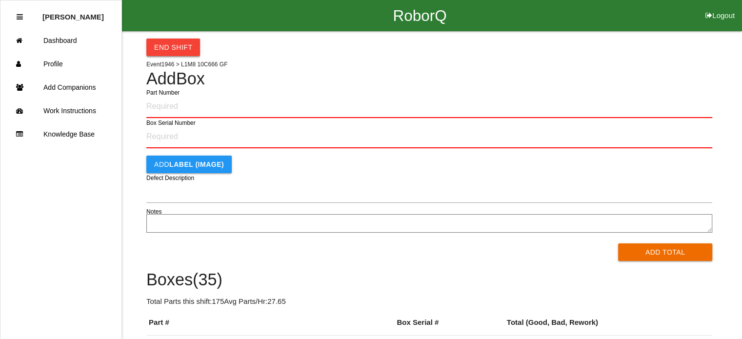
click at [170, 49] on button "End Shift" at bounding box center [173, 48] width 54 height 18
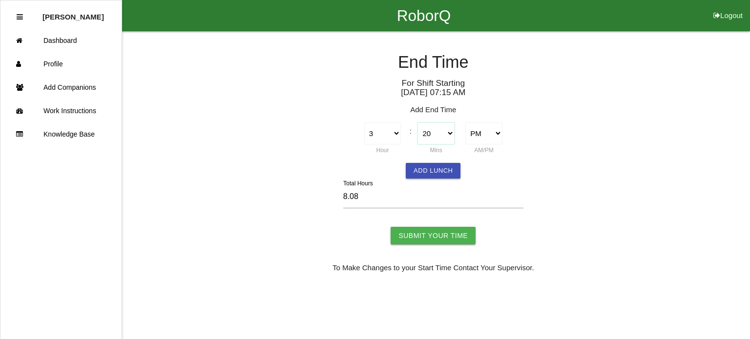
click at [453, 134] on select "00 01 02 03 04 05 06 07 08 09 10 11 12 13 14 15 16 17 18 19 20 21 22 23 24 25 2…" at bounding box center [435, 133] width 37 height 22
click at [417, 122] on select "00 01 02 03 04 05 06 07 08 09 10 11 12 13 14 15 16 17 18 19 20 21 22 23 24 25 2…" at bounding box center [435, 133] width 37 height 22
click at [435, 236] on input "Submit Your Time" at bounding box center [432, 236] width 85 height 18
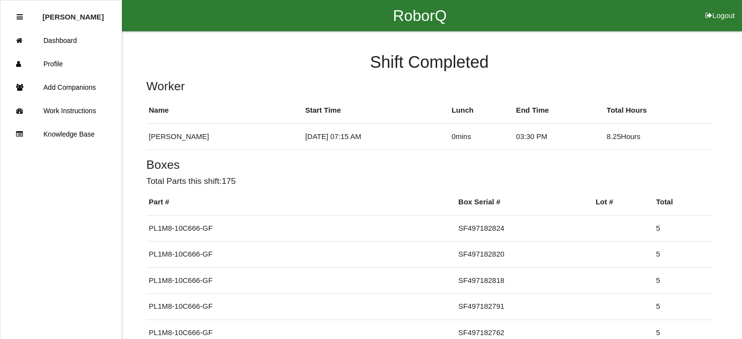
click at [722, 7] on button "Logout" at bounding box center [720, 3] width 44 height 7
